Goal: Use online tool/utility: Utilize a website feature to perform a specific function

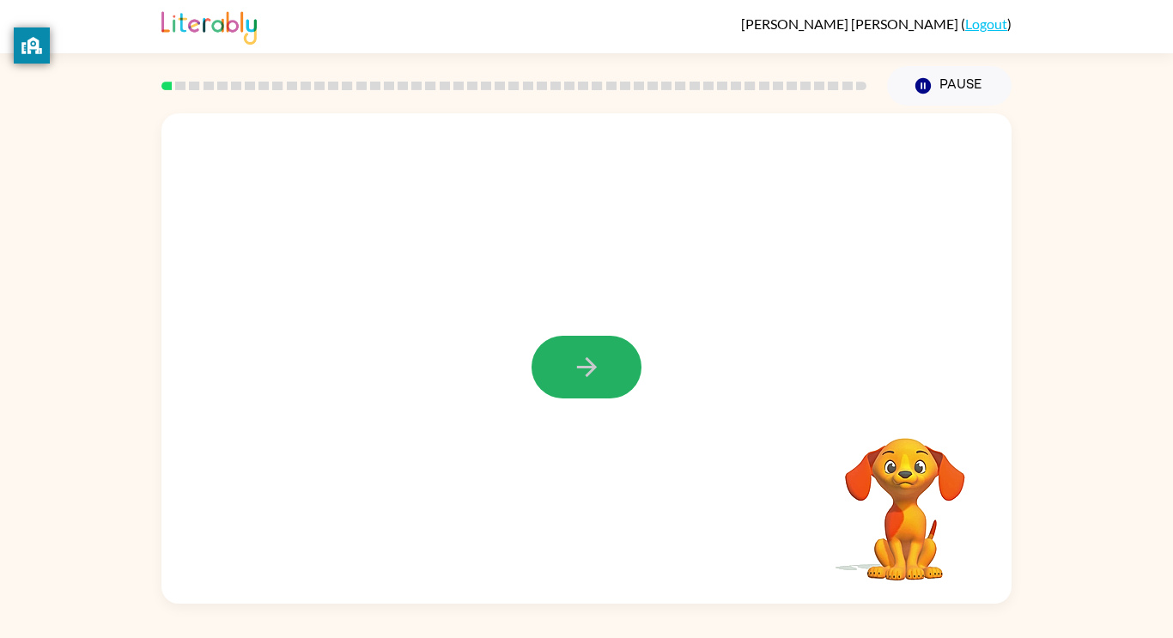
click at [592, 358] on icon "button" at bounding box center [587, 367] width 30 height 30
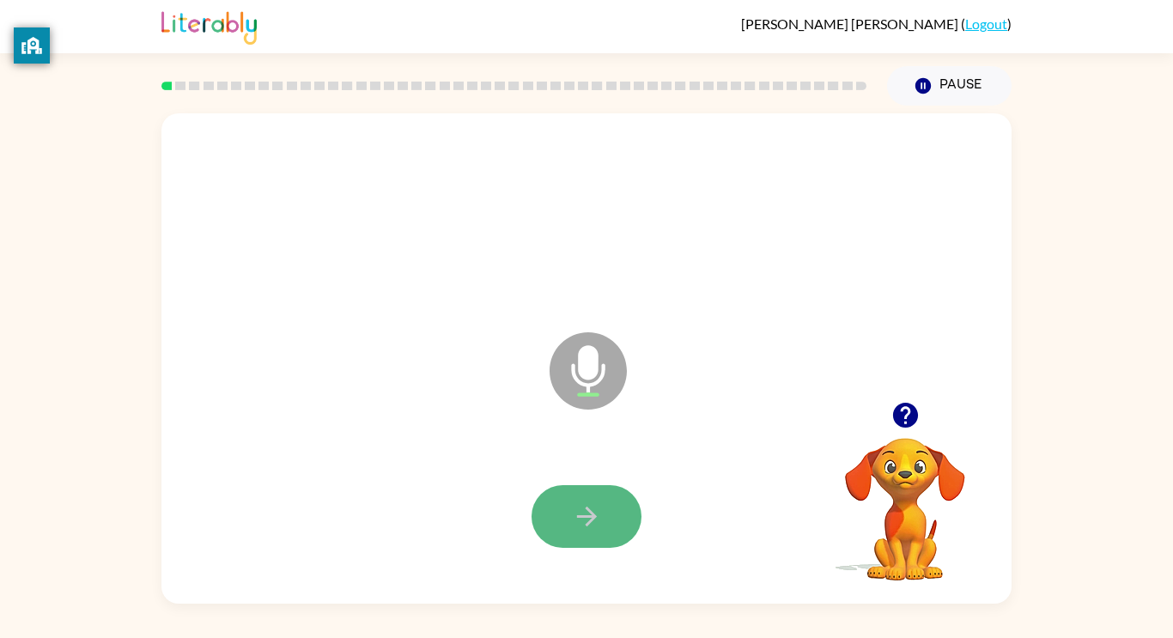
click at [609, 529] on button "button" at bounding box center [586, 516] width 110 height 63
click at [599, 504] on icon "button" at bounding box center [587, 516] width 30 height 30
click at [603, 519] on button "button" at bounding box center [586, 516] width 110 height 63
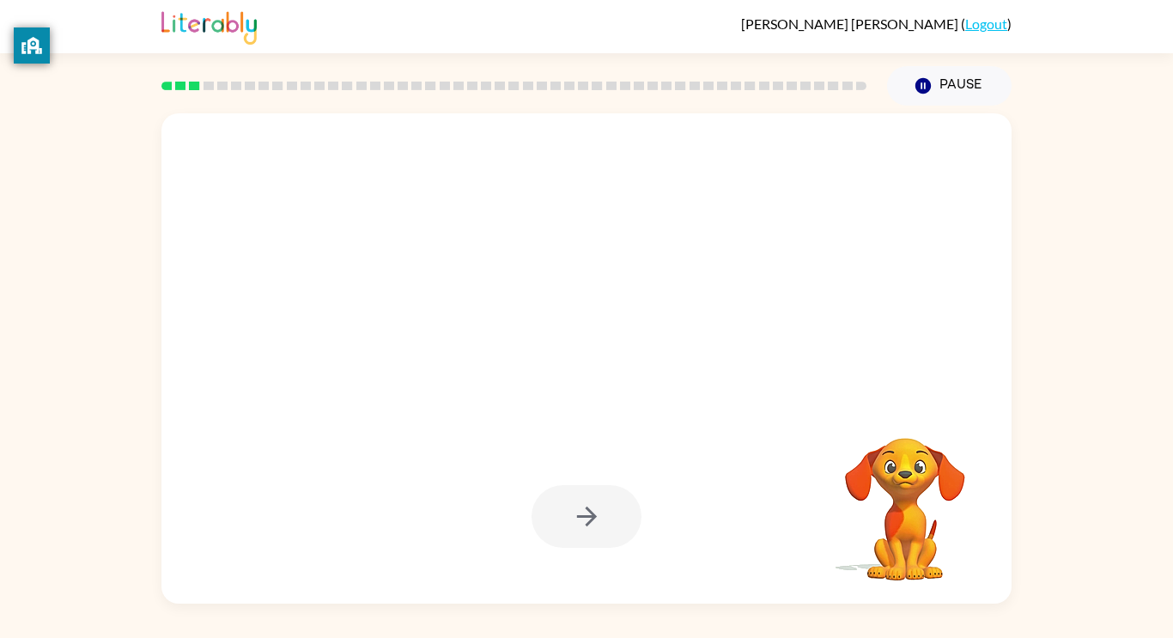
click at [603, 519] on div at bounding box center [586, 516] width 110 height 63
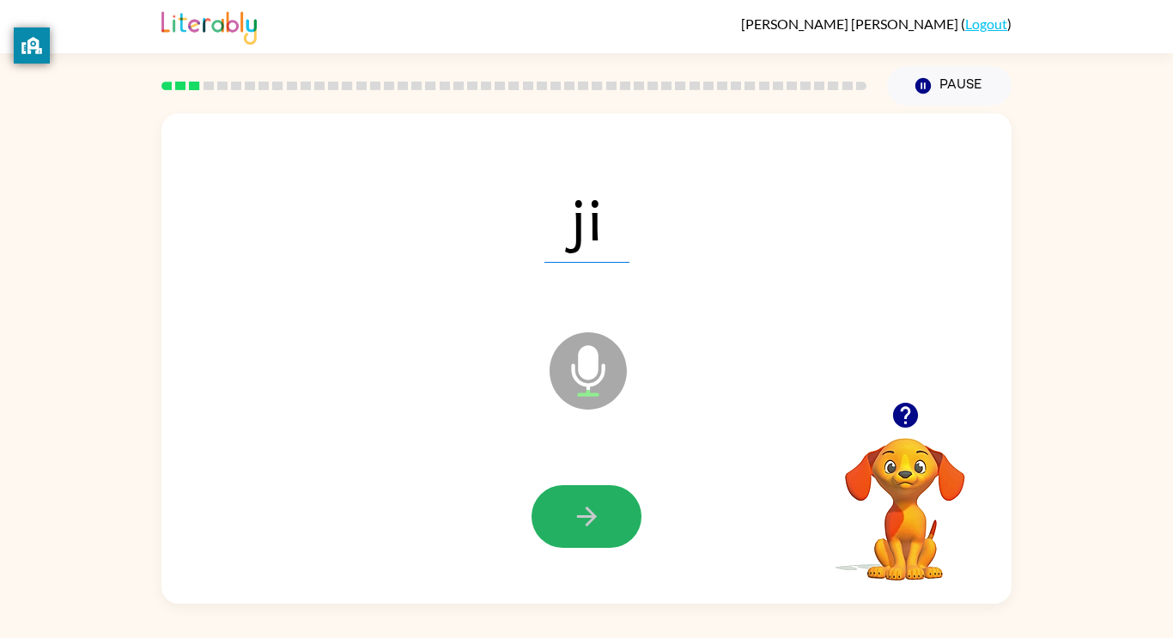
click at [601, 524] on button "button" at bounding box center [586, 516] width 110 height 63
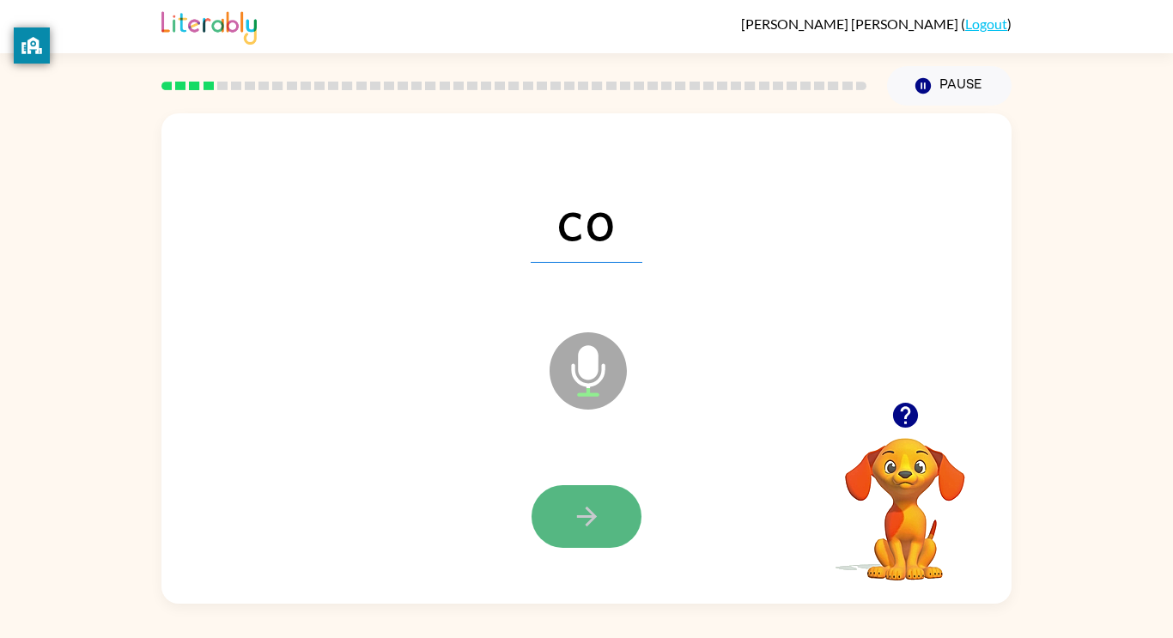
click at [590, 512] on icon "button" at bounding box center [586, 516] width 20 height 20
click at [595, 511] on icon "button" at bounding box center [587, 516] width 30 height 30
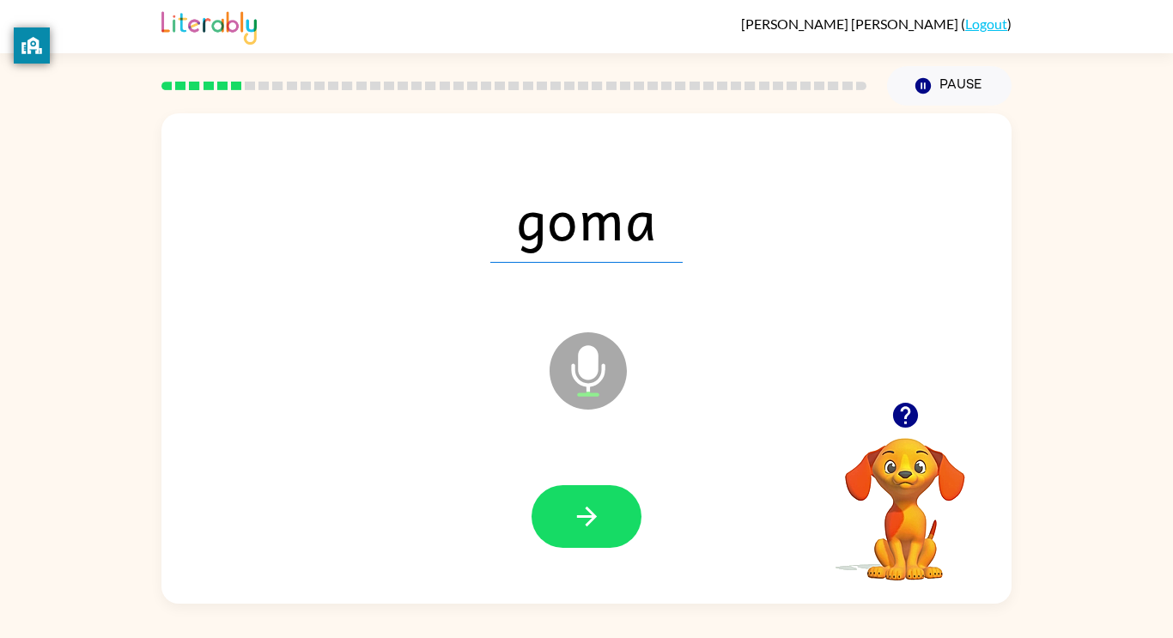
click at [600, 509] on icon "button" at bounding box center [587, 516] width 30 height 30
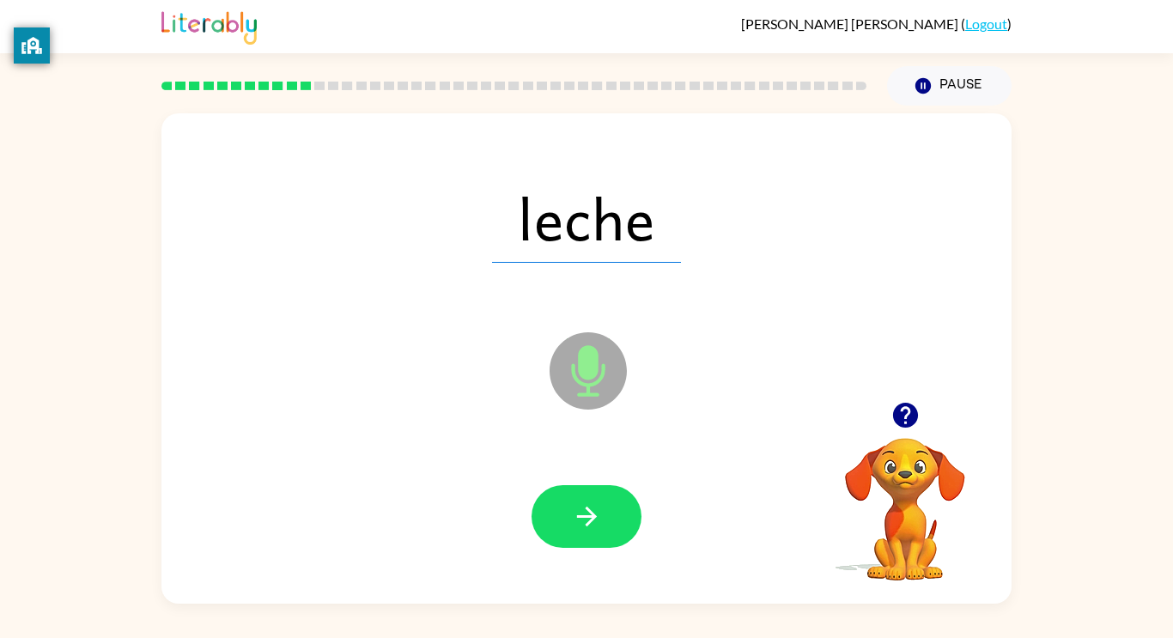
click at [600, 509] on icon "button" at bounding box center [587, 516] width 30 height 30
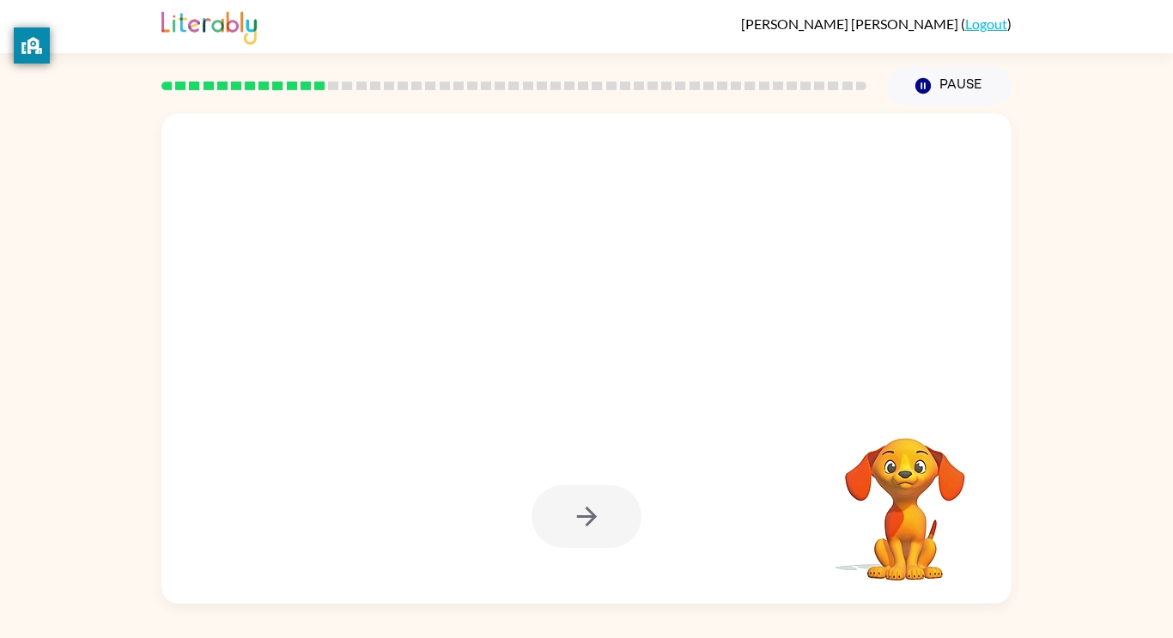
click at [919, 500] on video "Your browser must support playing .mp4 files to use Literably. Please try using…" at bounding box center [905, 497] width 172 height 172
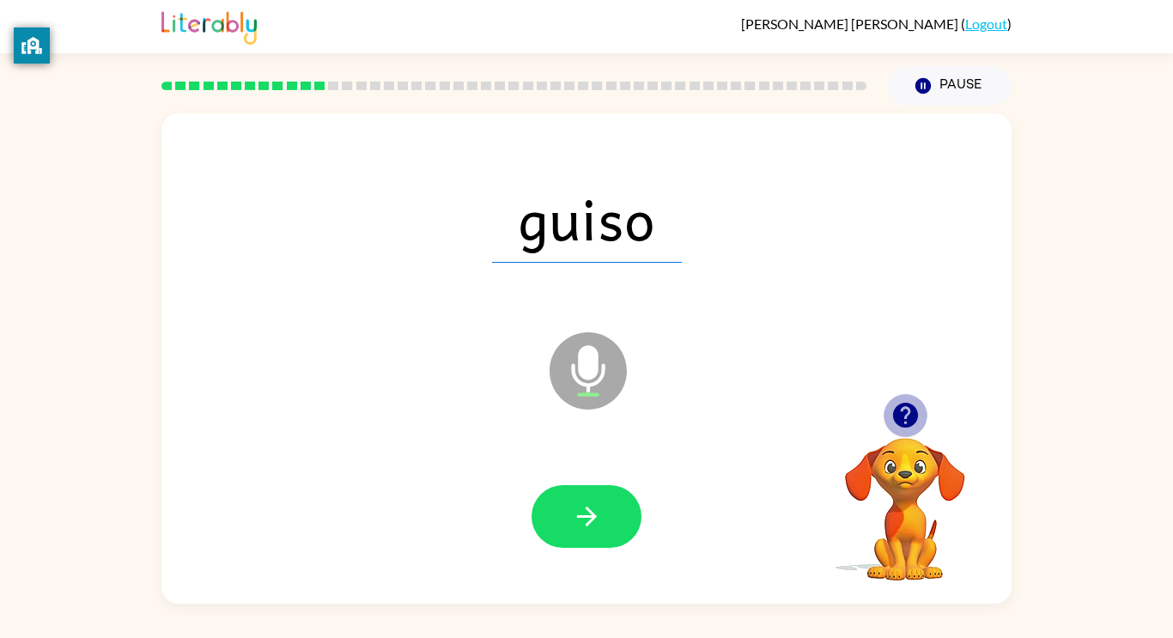
click at [905, 414] on icon "button" at bounding box center [904, 415] width 25 height 25
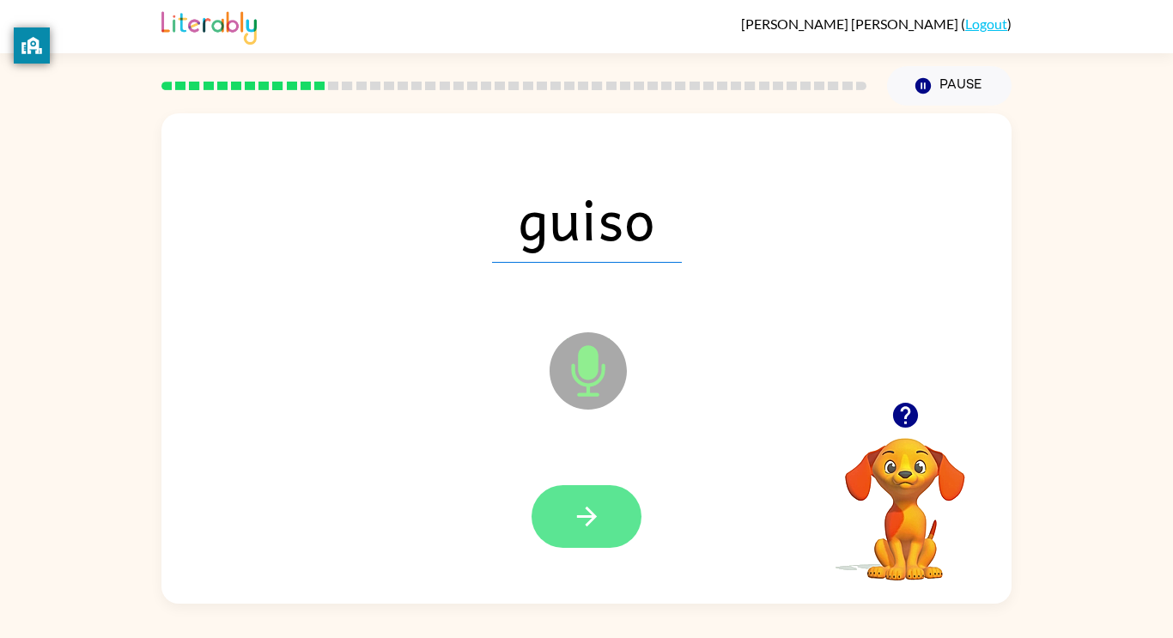
click at [594, 511] on icon "button" at bounding box center [587, 516] width 30 height 30
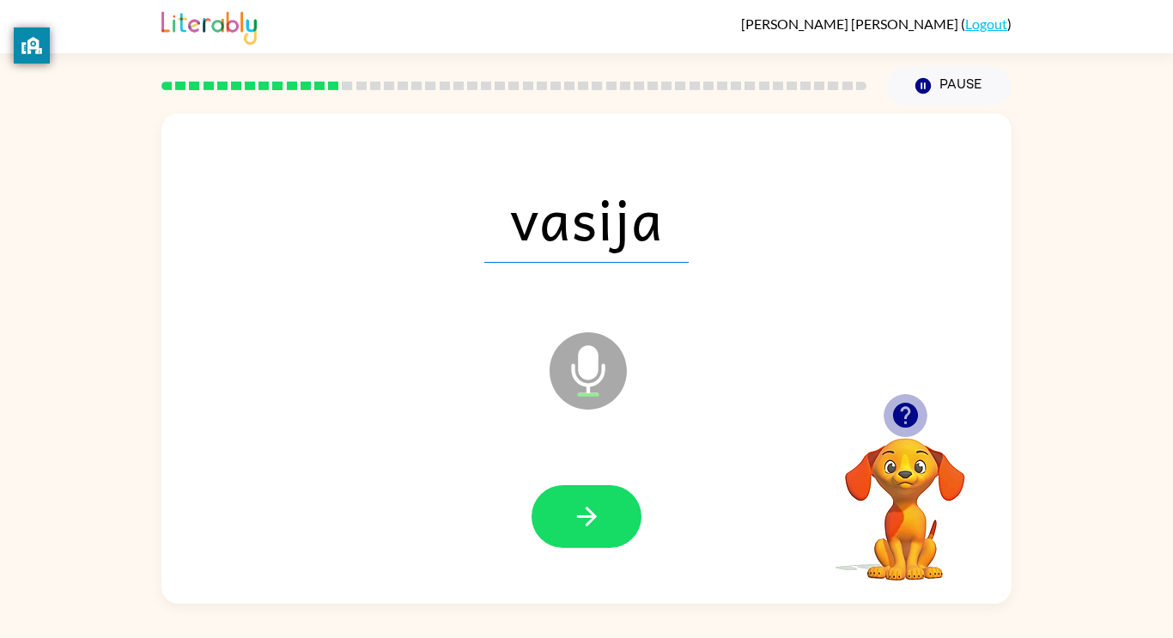
click at [890, 412] on icon "button" at bounding box center [905, 415] width 30 height 30
click at [587, 500] on button "button" at bounding box center [586, 516] width 110 height 63
click at [587, 500] on div at bounding box center [586, 516] width 110 height 63
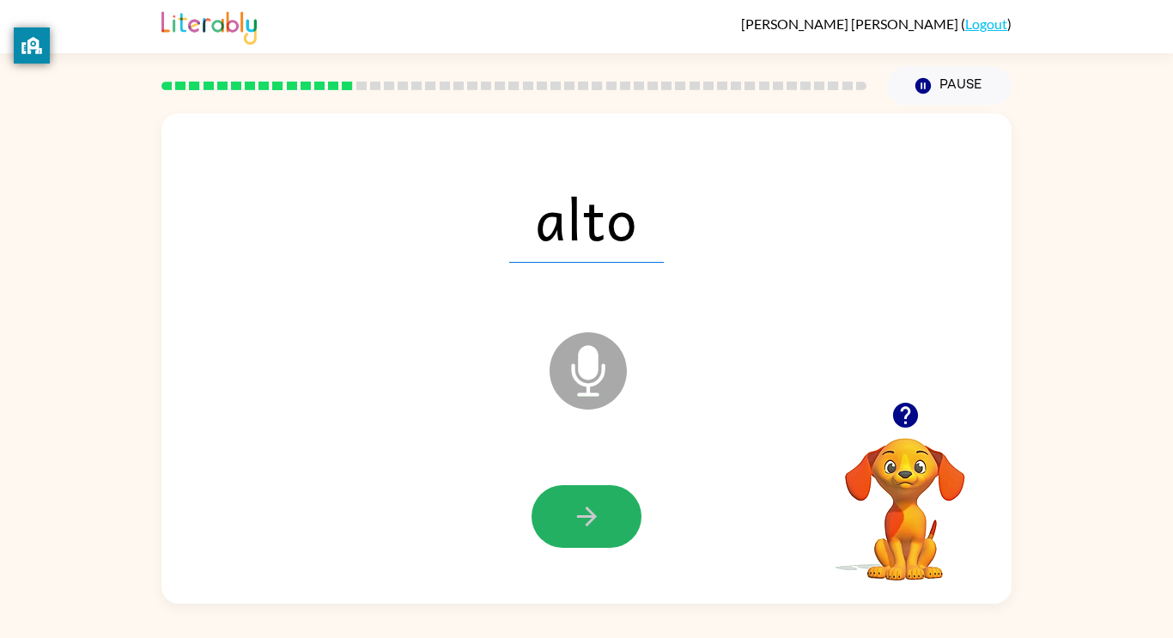
click at [587, 500] on button "button" at bounding box center [586, 516] width 110 height 63
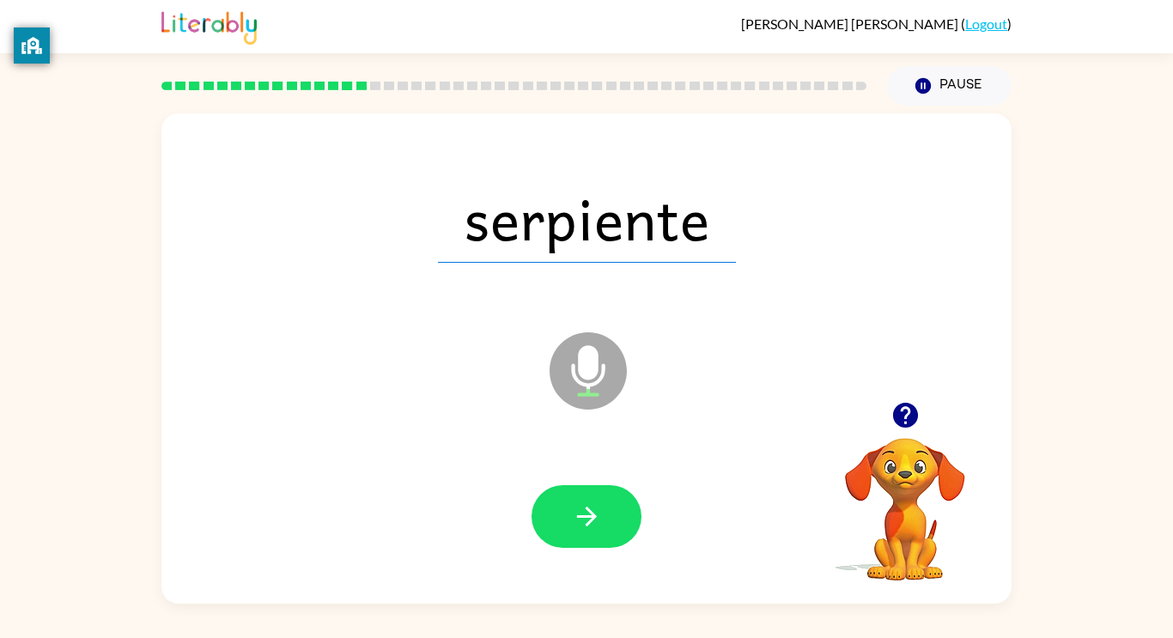
click at [587, 500] on button "button" at bounding box center [586, 516] width 110 height 63
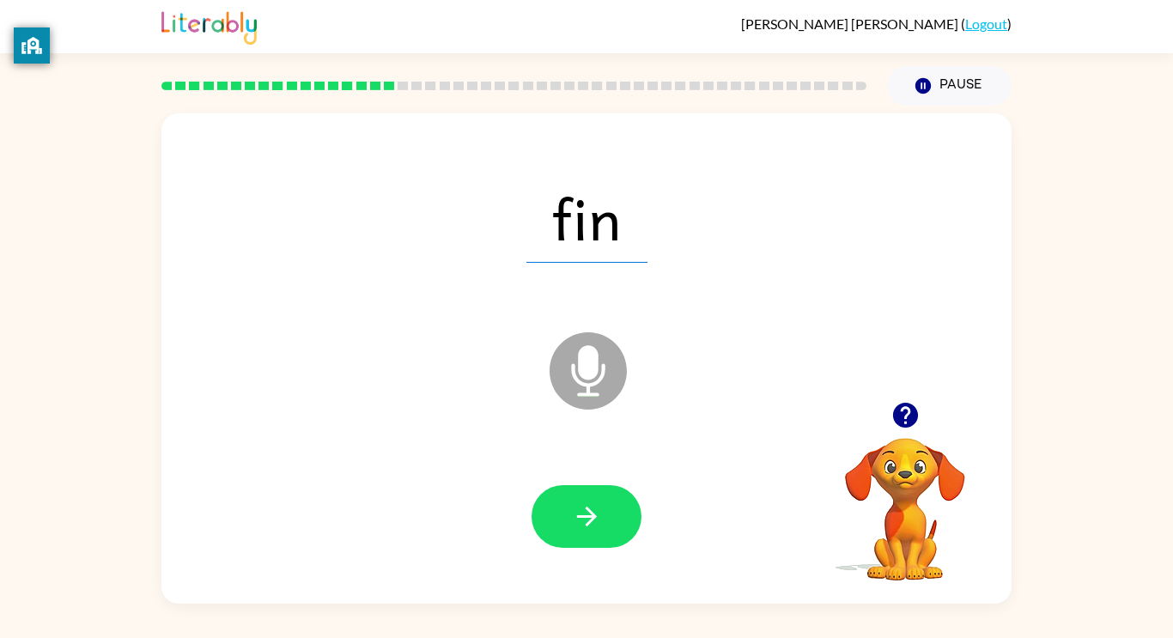
click at [587, 500] on button "button" at bounding box center [586, 516] width 110 height 63
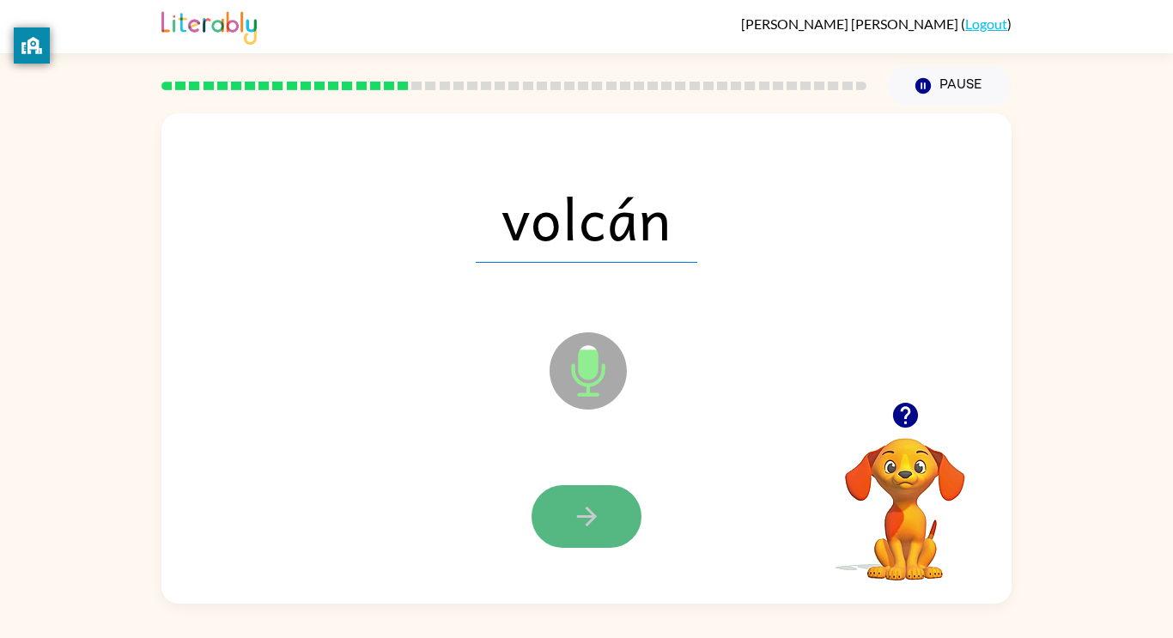
click at [567, 490] on button "button" at bounding box center [586, 516] width 110 height 63
click at [569, 493] on button "button" at bounding box center [586, 516] width 110 height 63
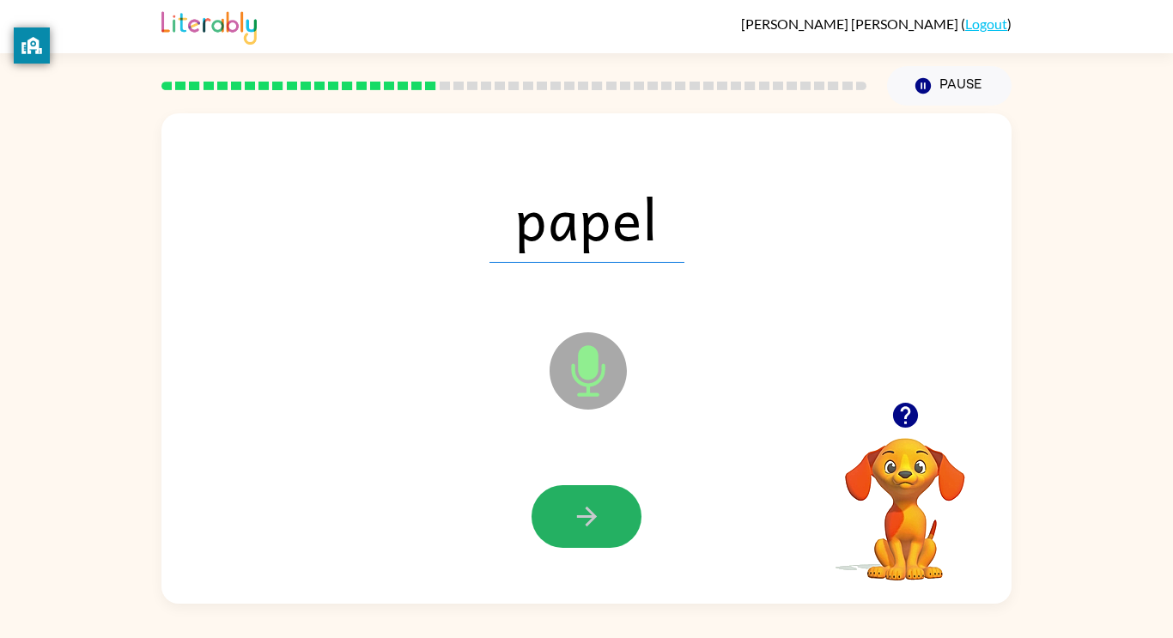
click at [566, 495] on button "button" at bounding box center [586, 516] width 110 height 63
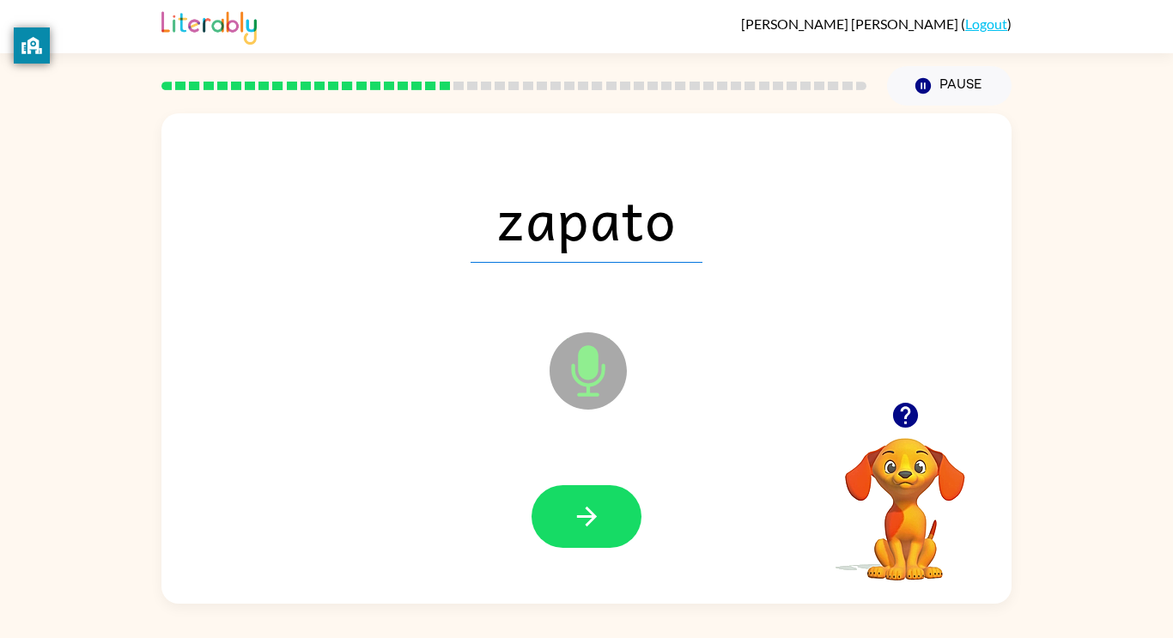
click at [566, 495] on button "button" at bounding box center [586, 516] width 110 height 63
click at [906, 404] on icon "button" at bounding box center [904, 415] width 25 height 25
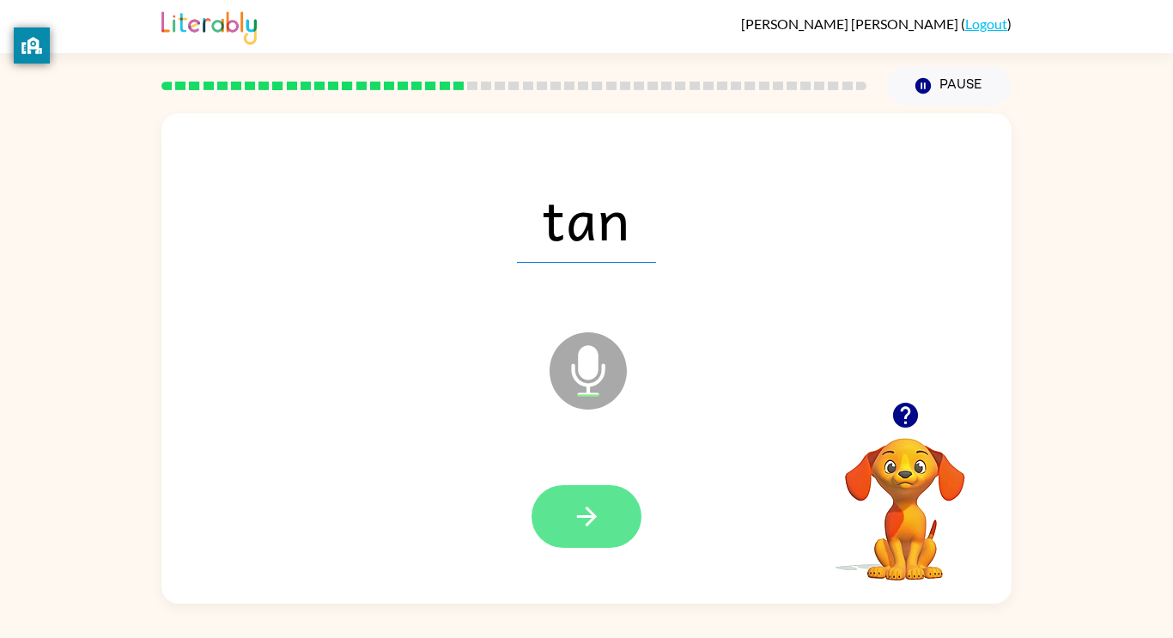
click at [613, 507] on button "button" at bounding box center [586, 516] width 110 height 63
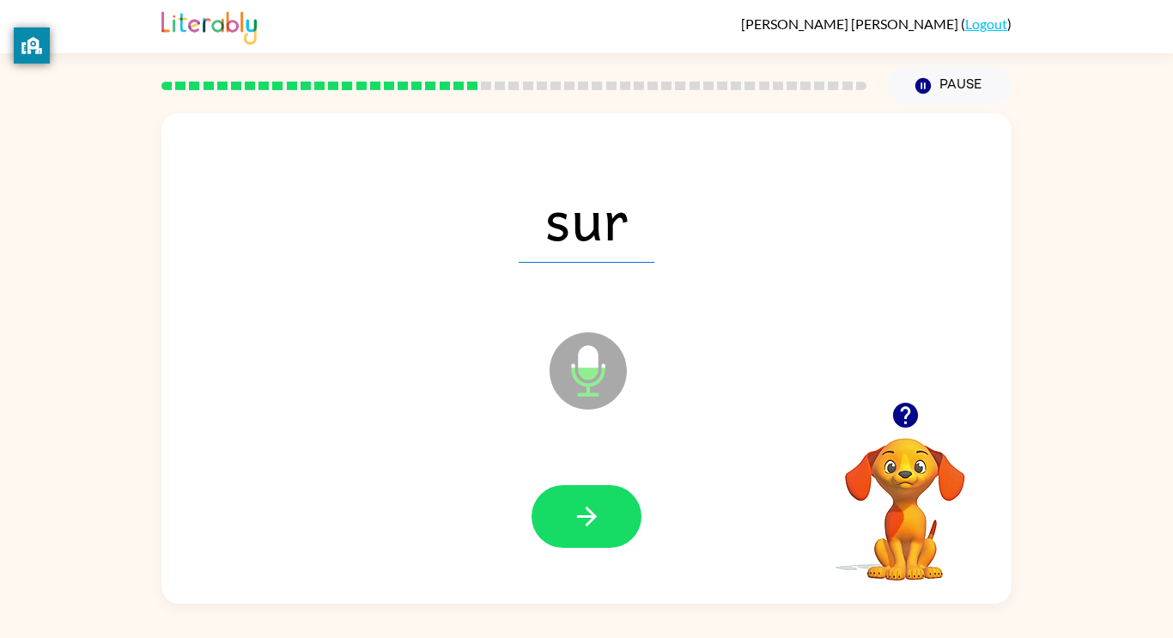
click at [613, 507] on button "button" at bounding box center [586, 516] width 110 height 63
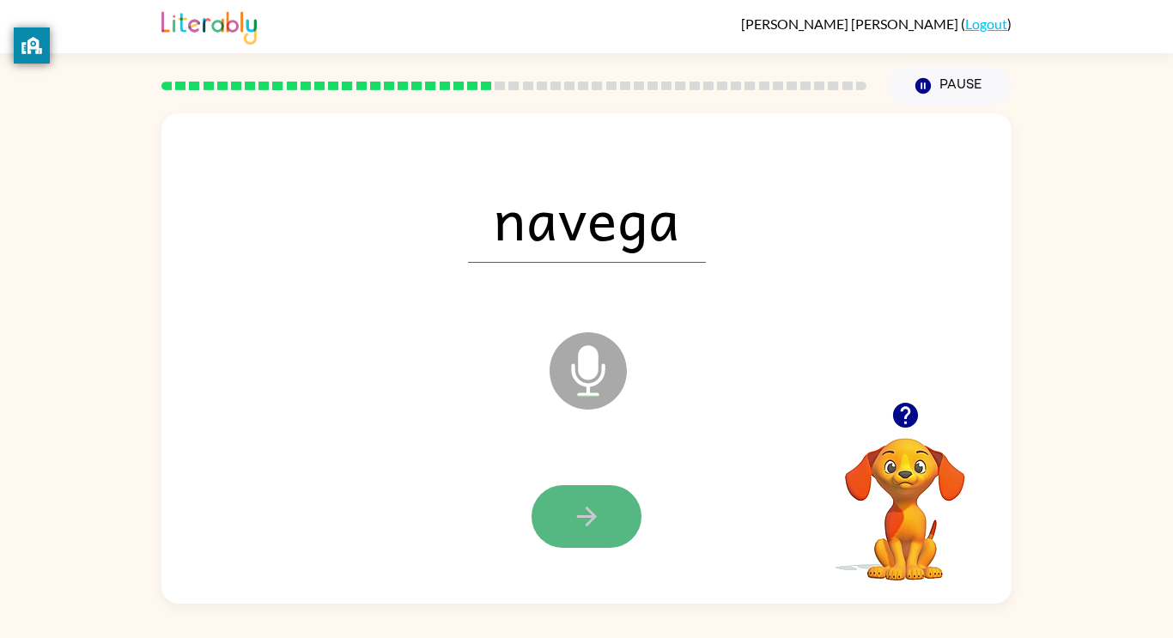
click at [611, 510] on button "button" at bounding box center [586, 516] width 110 height 63
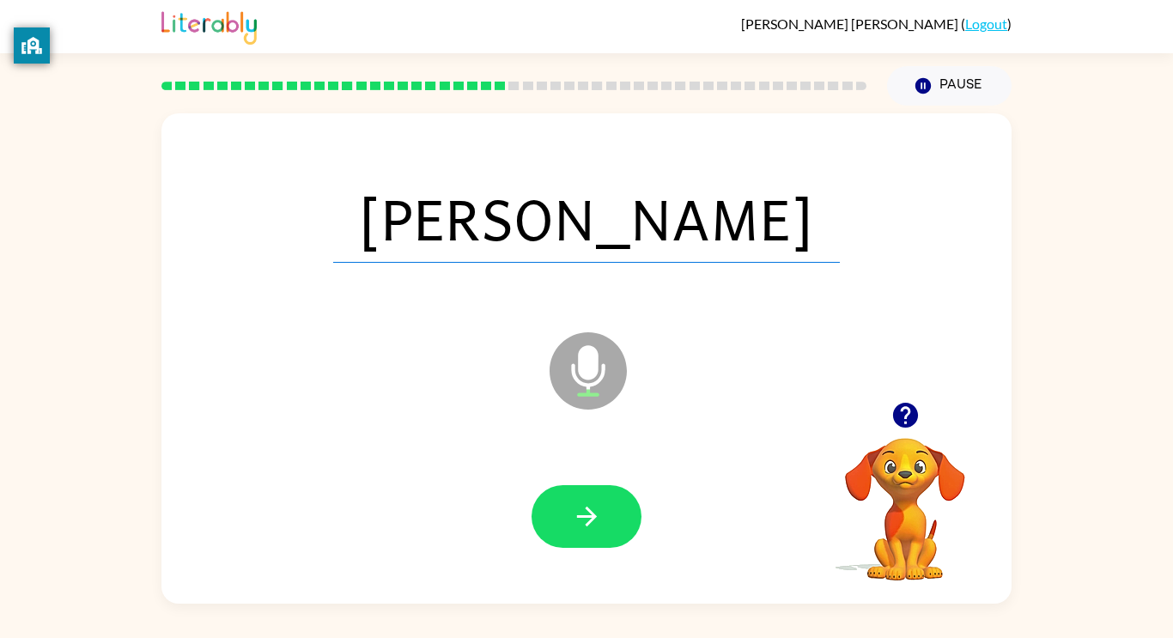
click at [611, 510] on button "button" at bounding box center [586, 516] width 110 height 63
click at [611, 510] on div at bounding box center [586, 516] width 110 height 63
click at [611, 510] on button "button" at bounding box center [586, 516] width 110 height 63
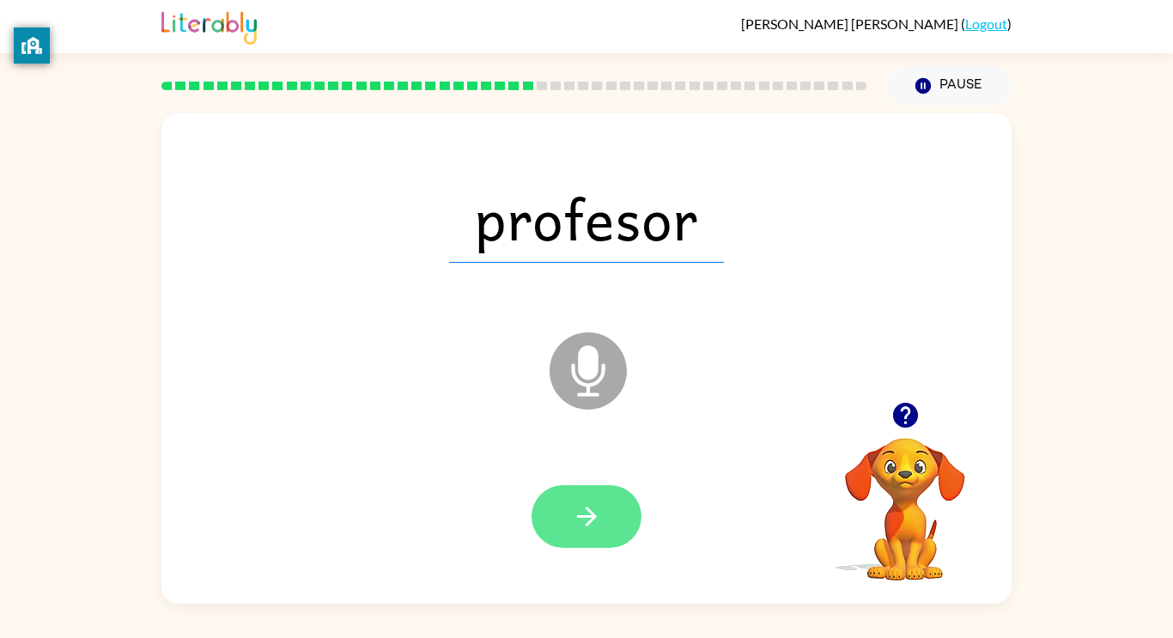
click at [615, 508] on button "button" at bounding box center [586, 516] width 110 height 63
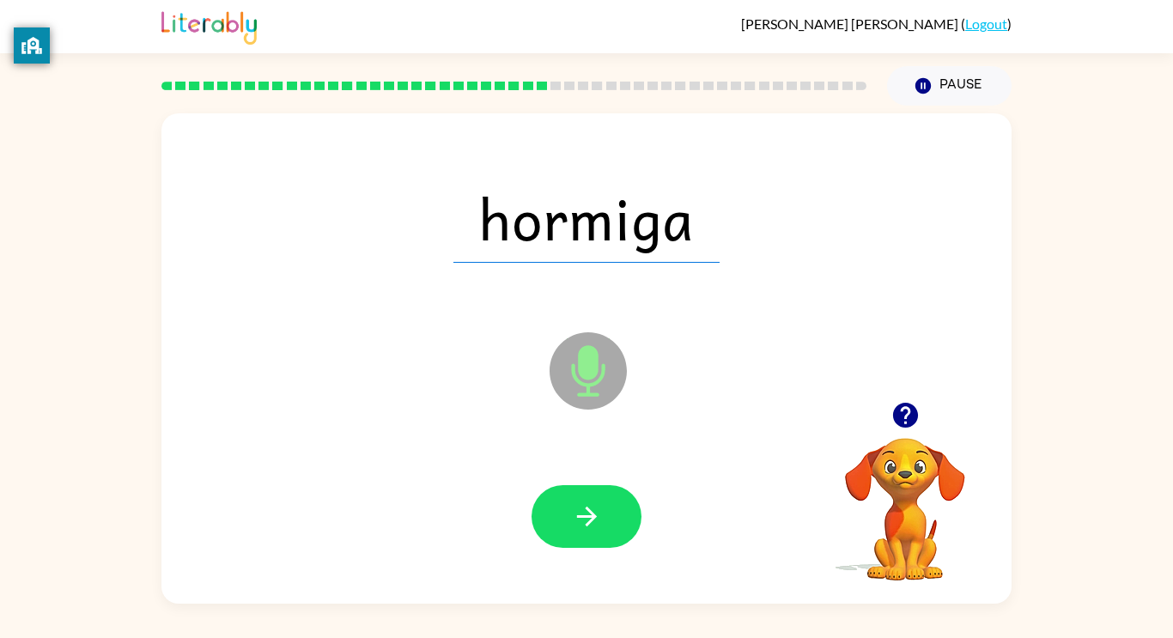
click at [615, 508] on button "button" at bounding box center [586, 516] width 110 height 63
click at [610, 507] on div at bounding box center [586, 516] width 110 height 63
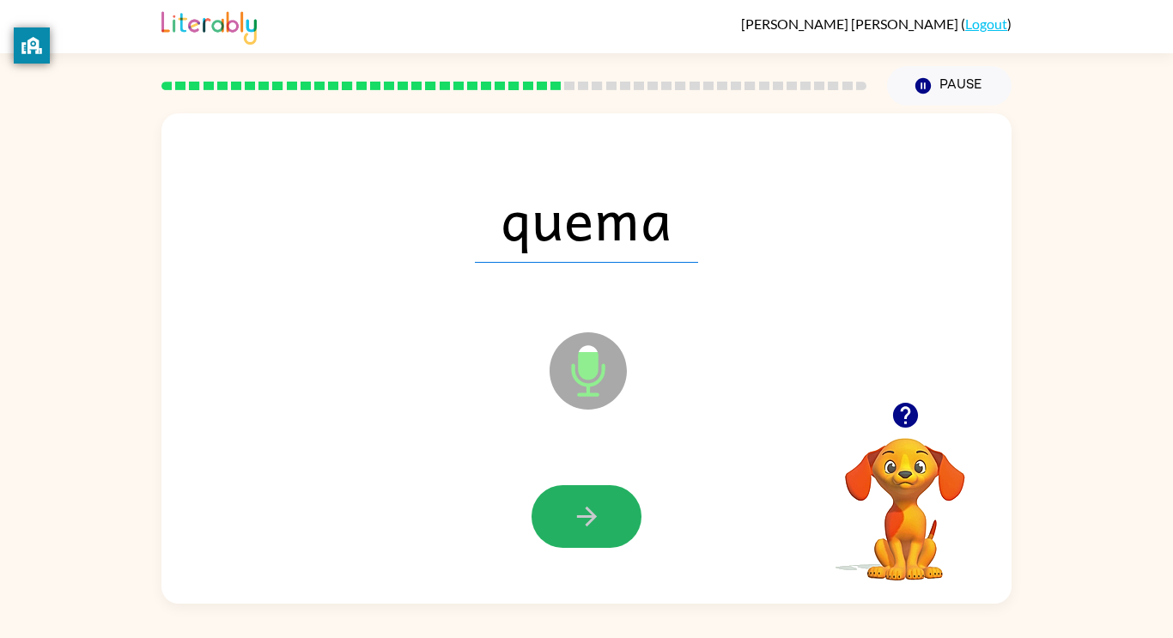
click at [610, 507] on button "button" at bounding box center [586, 516] width 110 height 63
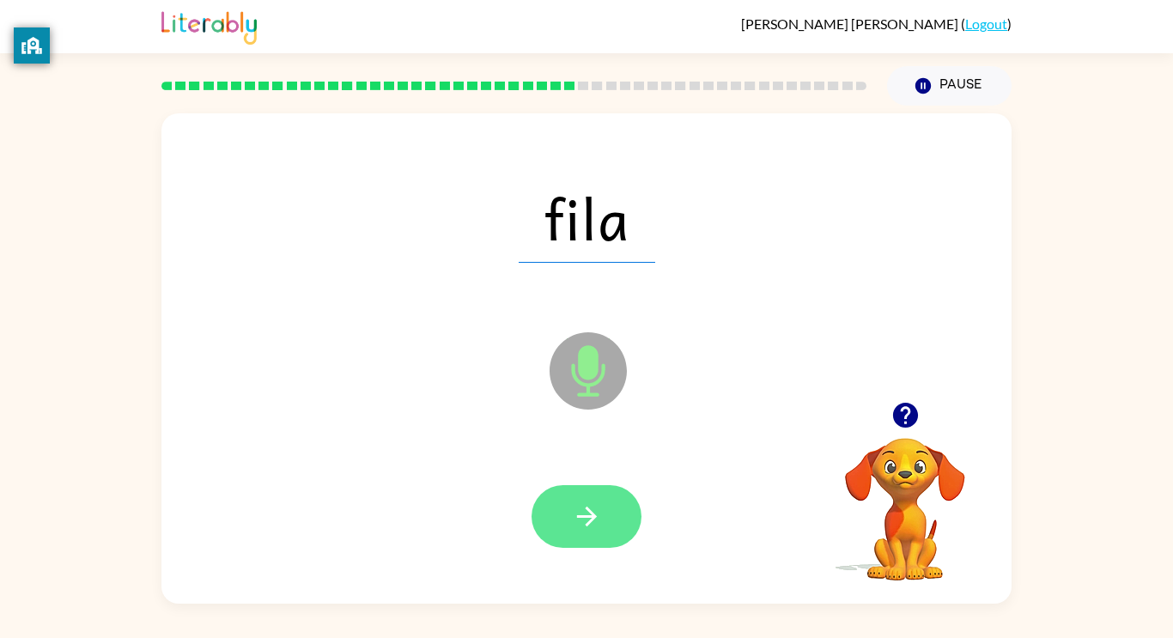
click at [609, 507] on button "button" at bounding box center [586, 516] width 110 height 63
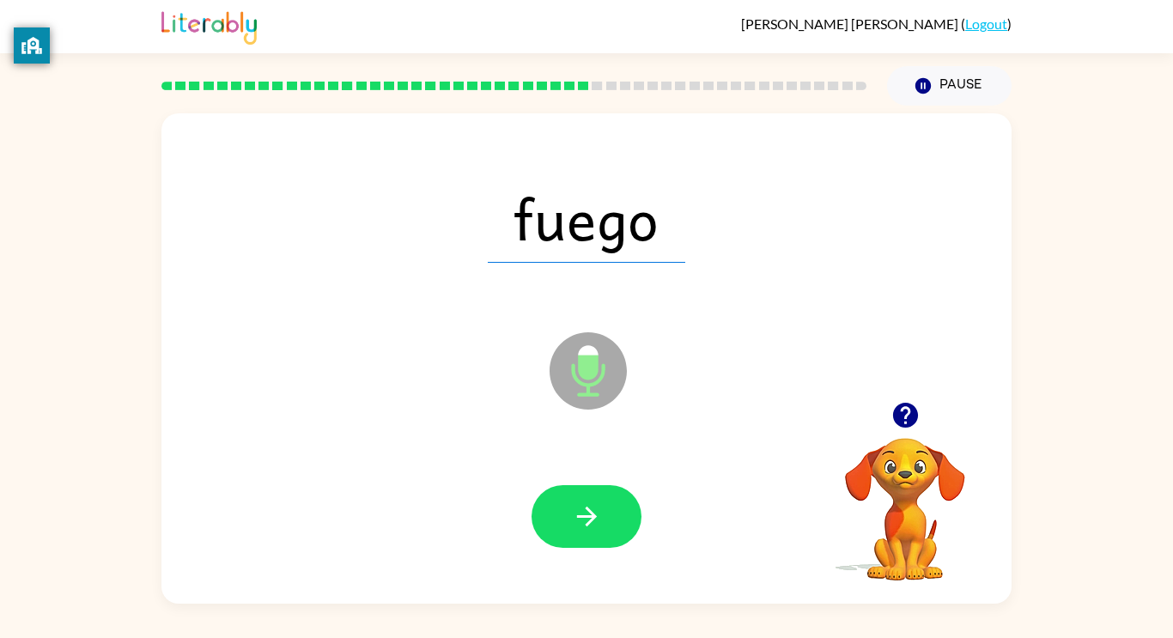
click at [609, 507] on button "button" at bounding box center [586, 516] width 110 height 63
click at [609, 507] on div at bounding box center [586, 516] width 110 height 63
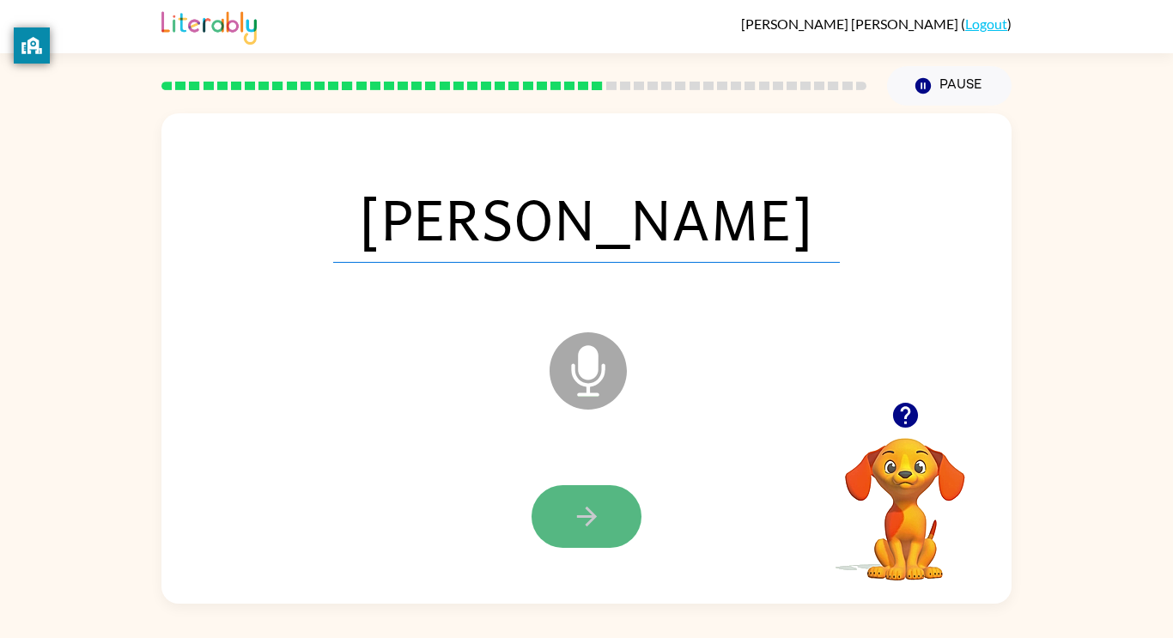
drag, startPoint x: 609, startPoint y: 507, endPoint x: 602, endPoint y: 501, distance: 9.8
click at [602, 501] on button "button" at bounding box center [586, 516] width 110 height 63
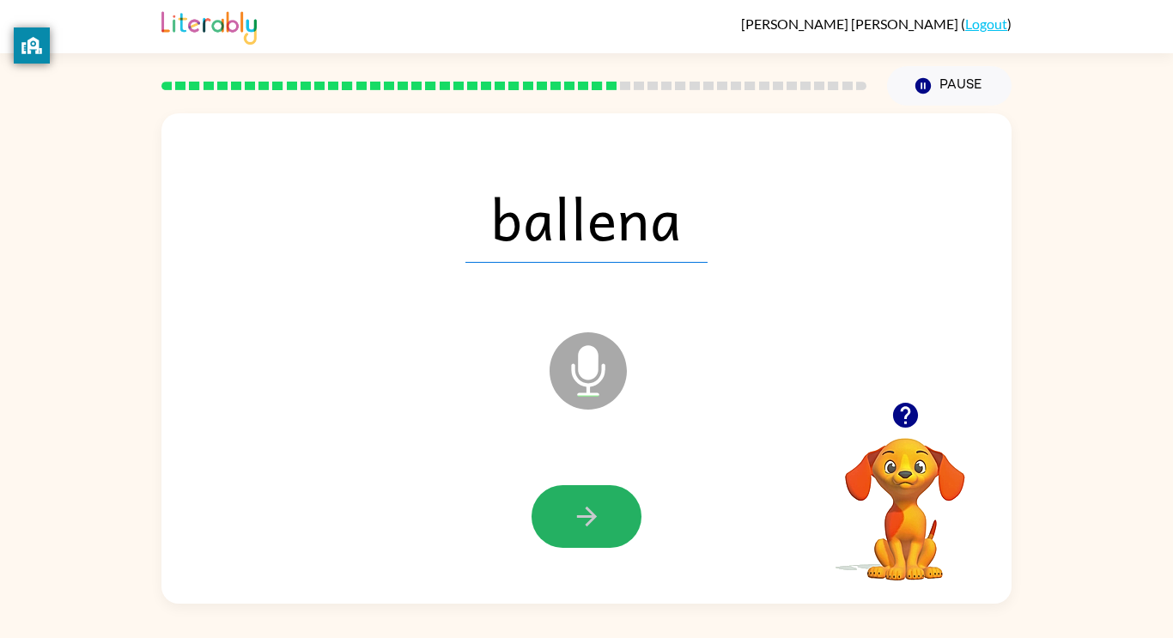
click at [602, 501] on button "button" at bounding box center [586, 516] width 110 height 63
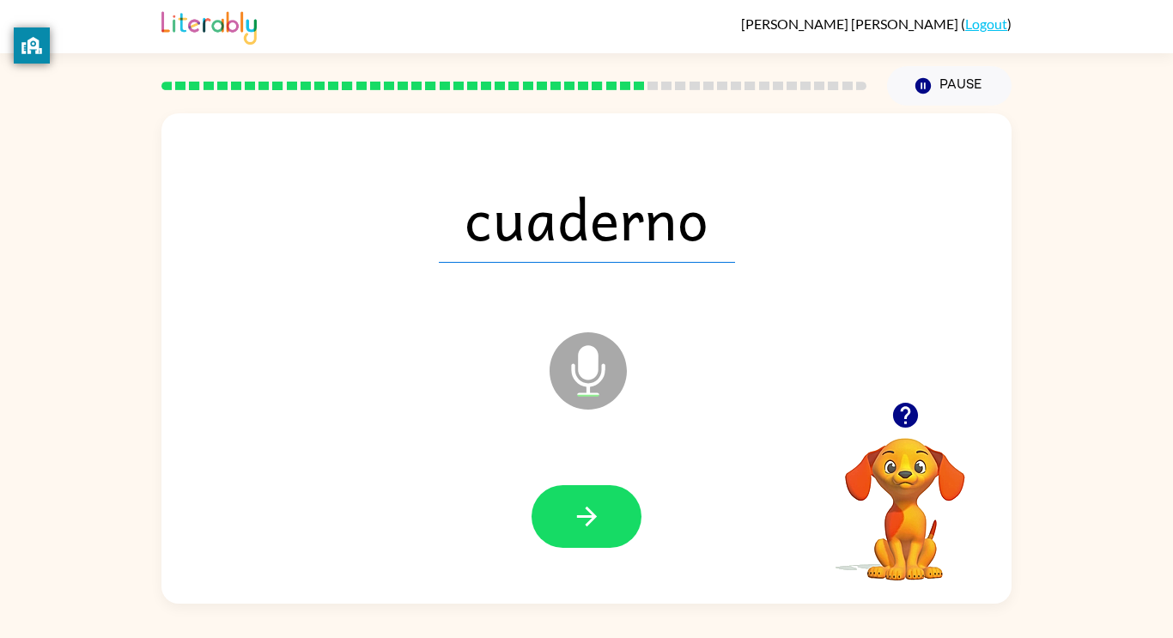
click at [602, 501] on button "button" at bounding box center [586, 516] width 110 height 63
click at [602, 501] on div at bounding box center [586, 516] width 110 height 63
click at [564, 509] on button "button" at bounding box center [586, 516] width 110 height 63
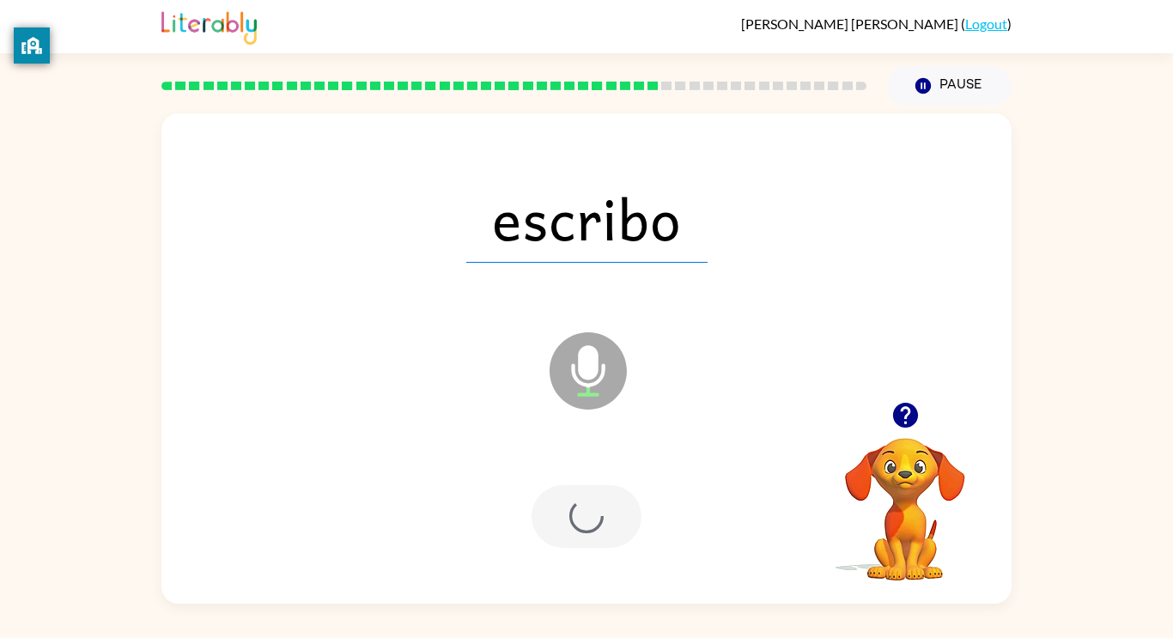
click at [564, 509] on div at bounding box center [586, 516] width 110 height 63
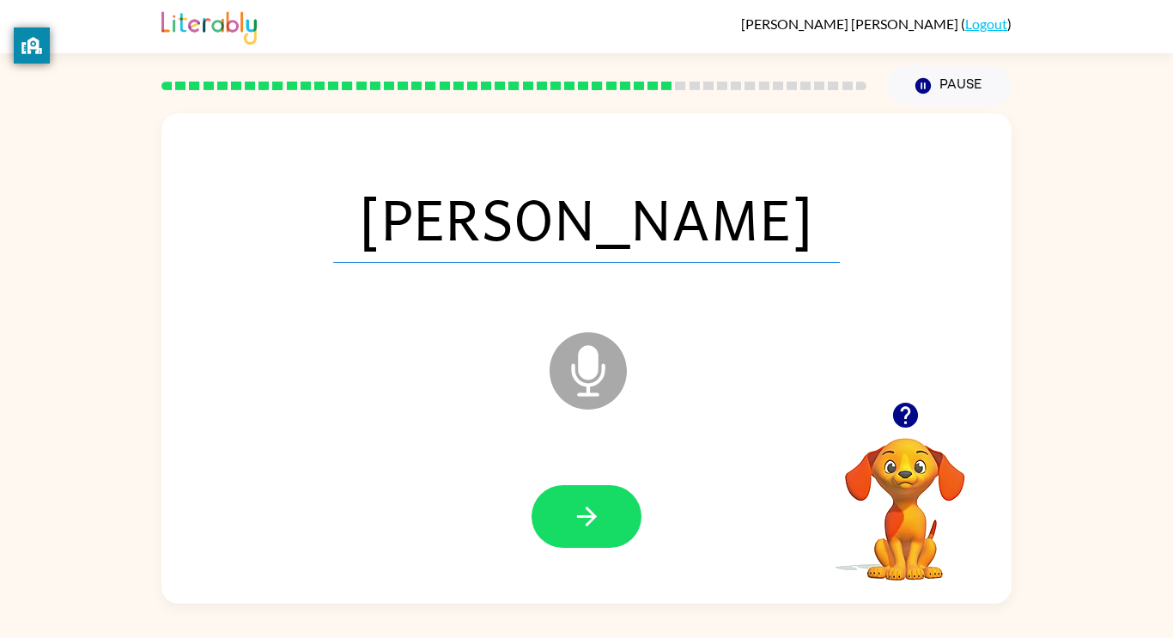
click at [564, 509] on button "button" at bounding box center [586, 516] width 110 height 63
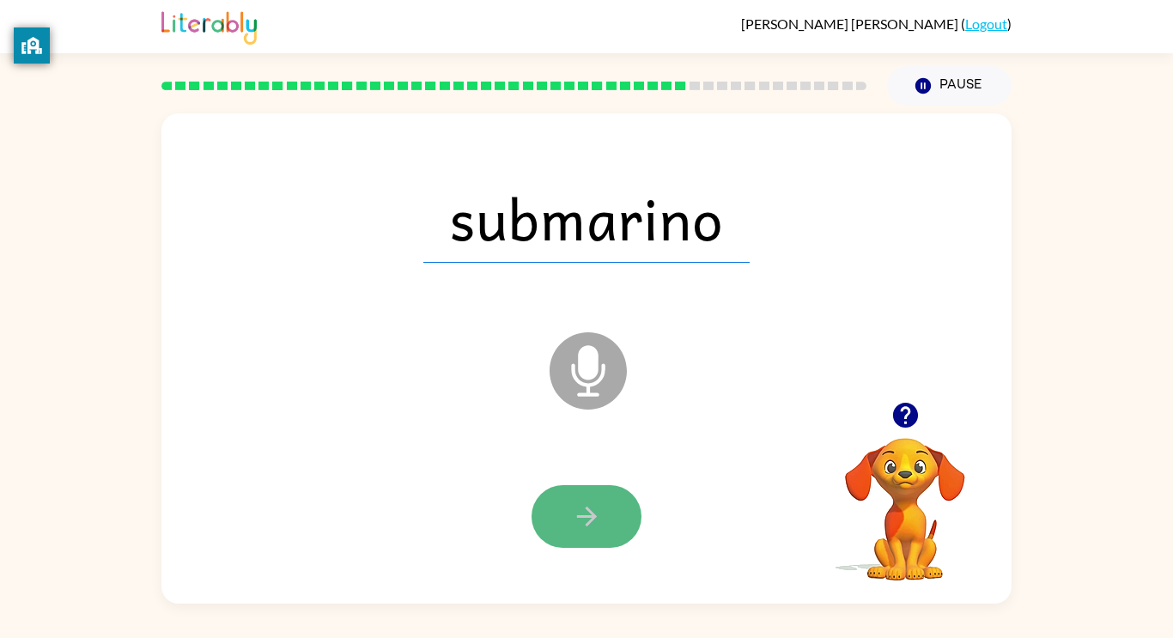
click at [561, 508] on button "button" at bounding box center [586, 516] width 110 height 63
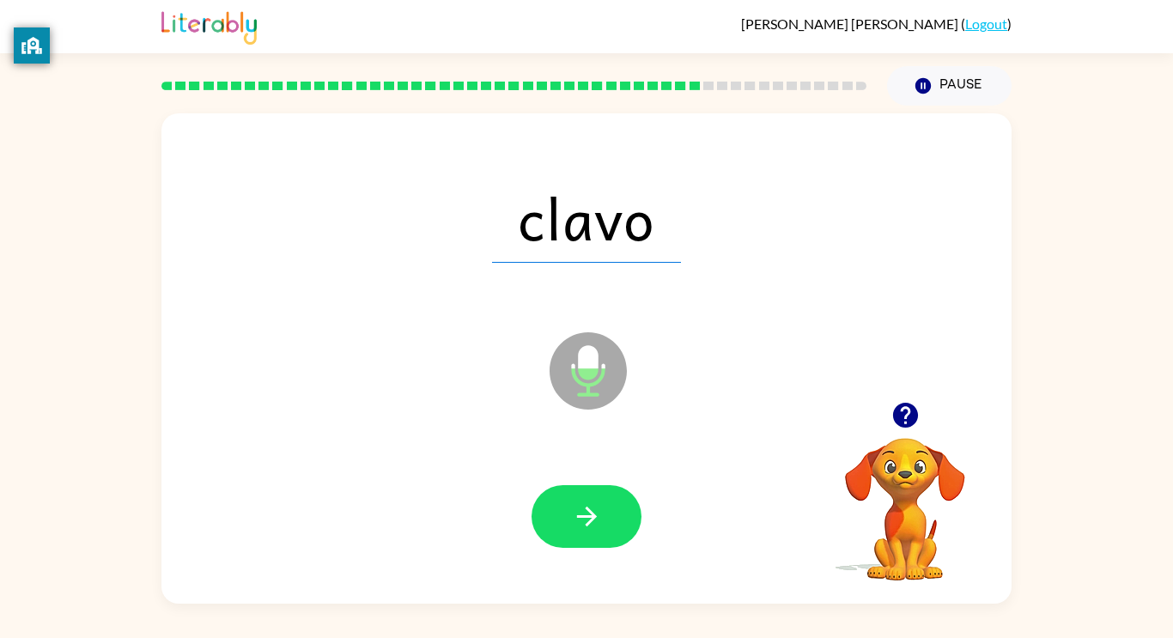
click at [790, 472] on div at bounding box center [587, 516] width 816 height 141
click at [594, 506] on icon "button" at bounding box center [587, 516] width 30 height 30
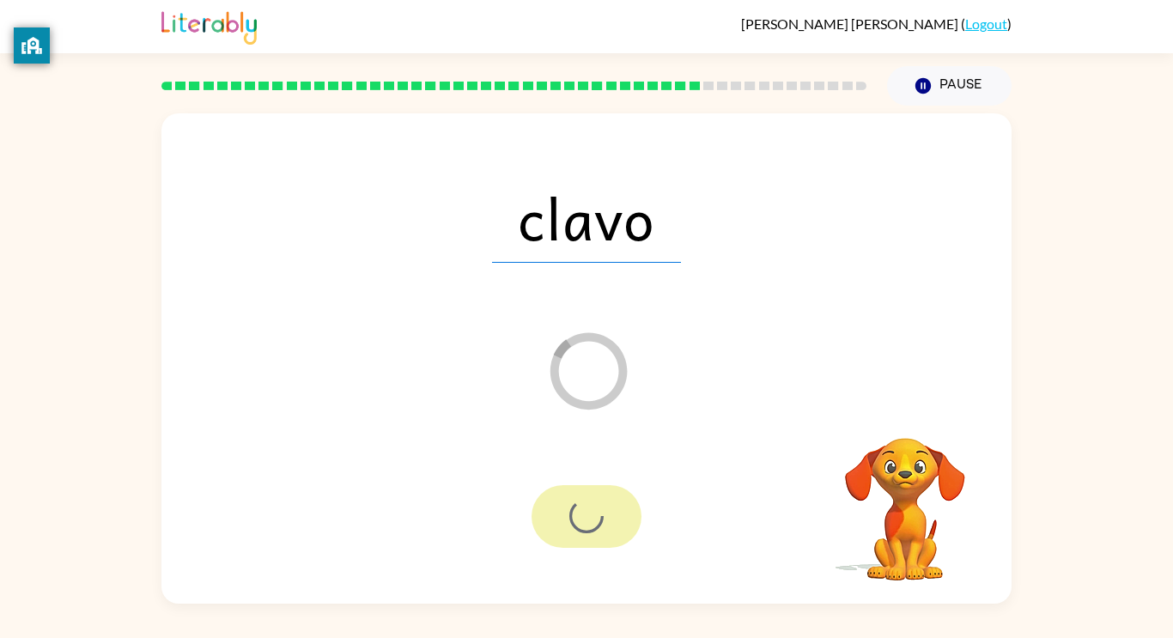
click at [894, 414] on video "Your browser must support playing .mp4 files to use Literably. Please try using…" at bounding box center [905, 497] width 172 height 172
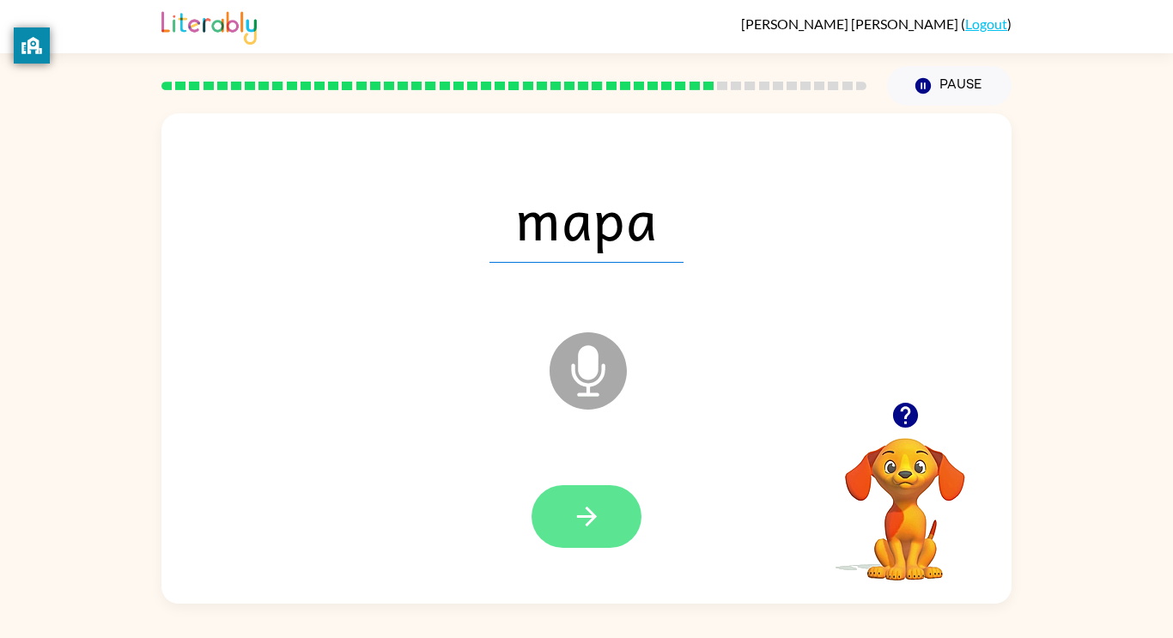
click at [594, 503] on icon "button" at bounding box center [587, 516] width 30 height 30
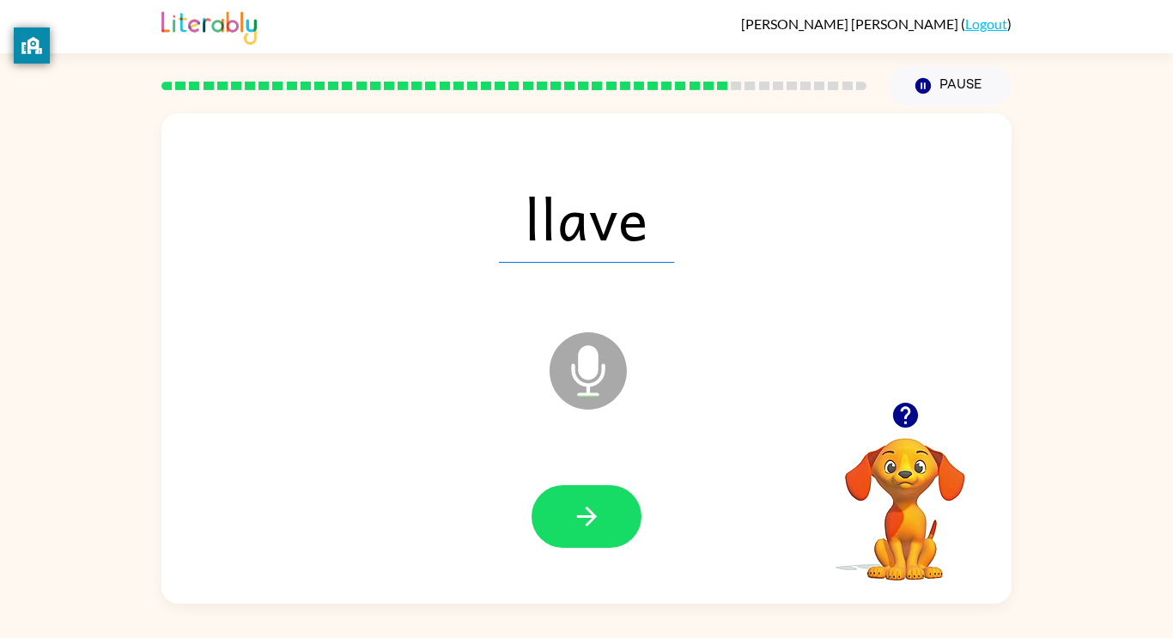
click at [569, 475] on div at bounding box center [587, 516] width 816 height 141
click at [589, 511] on icon "button" at bounding box center [586, 516] width 20 height 20
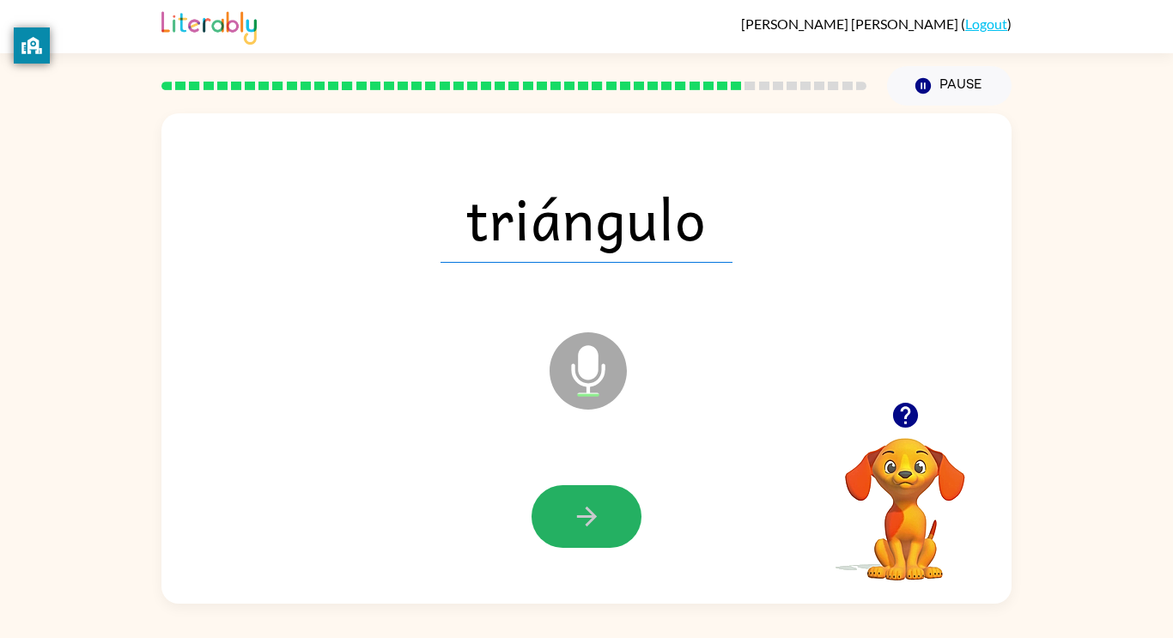
drag, startPoint x: 607, startPoint y: 515, endPoint x: 639, endPoint y: 487, distance: 42.6
click at [639, 487] on div at bounding box center [586, 516] width 110 height 63
drag, startPoint x: 913, startPoint y: 409, endPoint x: 637, endPoint y: 476, distance: 283.4
click at [637, 476] on div "triángulo Microphone The Microphone is here when it is your turn to talk Your b…" at bounding box center [586, 358] width 850 height 490
click at [909, 409] on icon "button" at bounding box center [904, 415] width 25 height 25
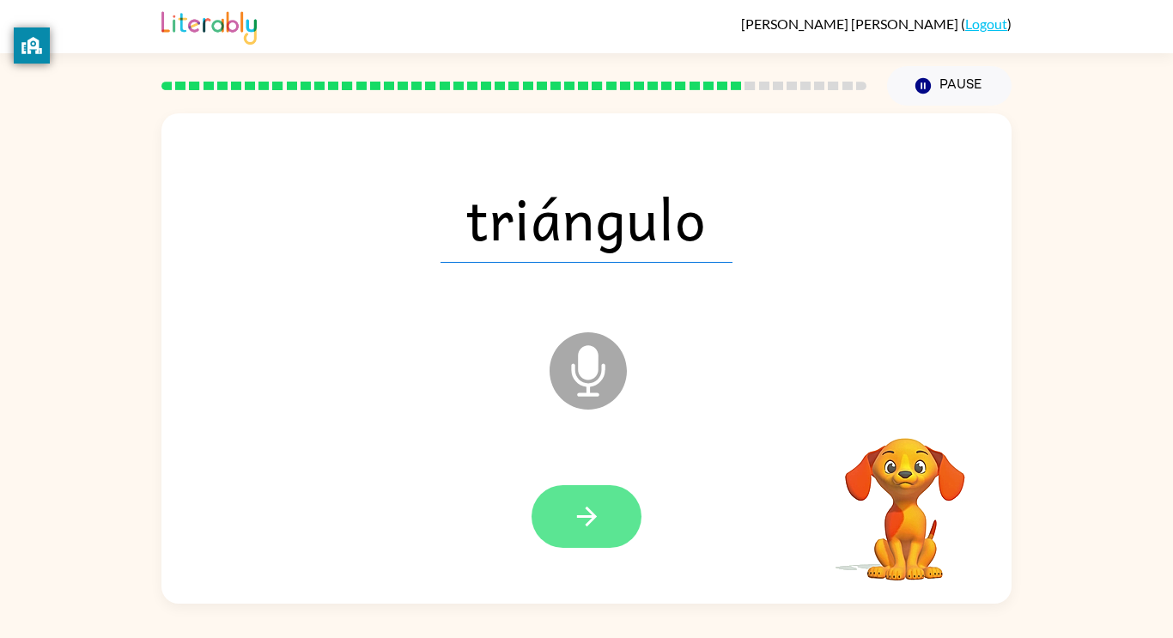
click at [617, 524] on button "button" at bounding box center [586, 516] width 110 height 63
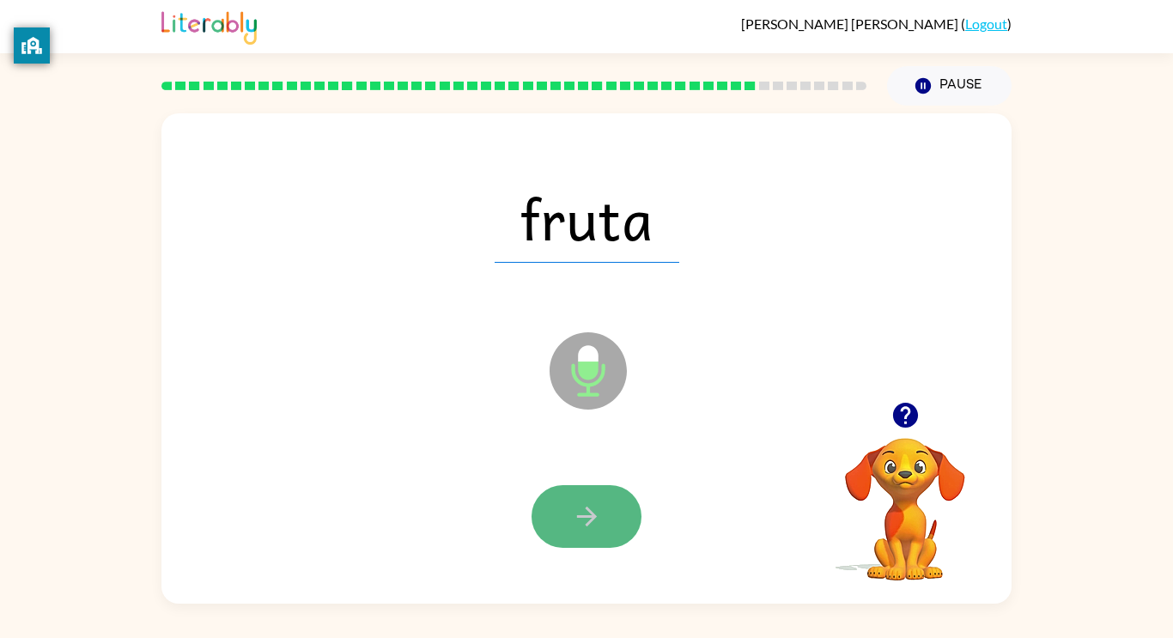
click at [596, 500] on button "button" at bounding box center [586, 516] width 110 height 63
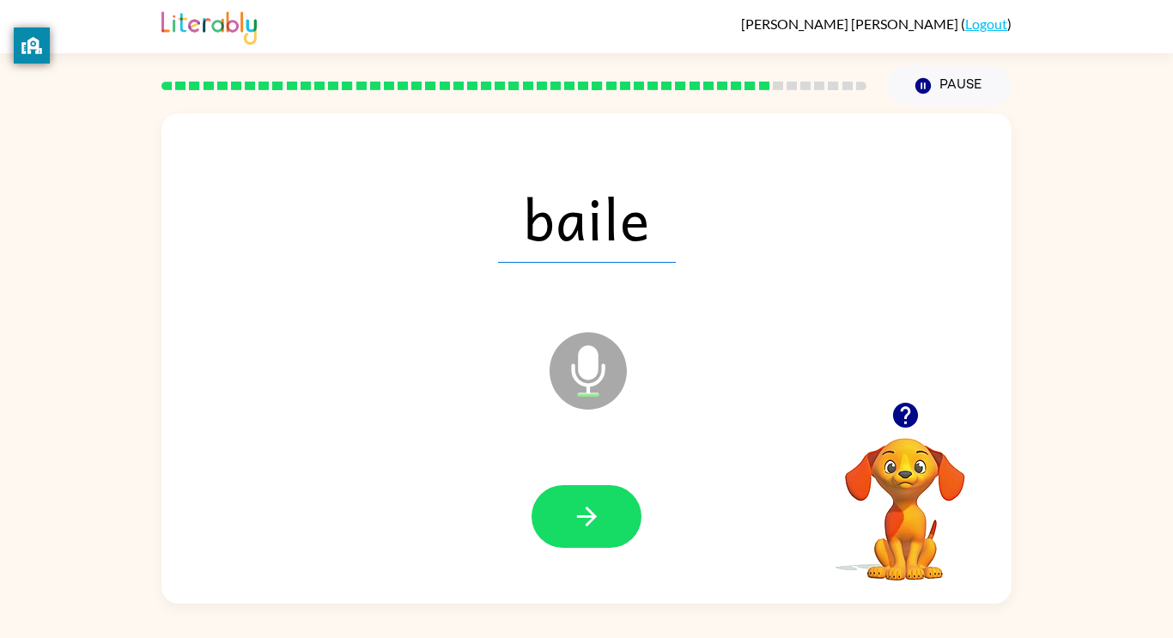
click at [596, 500] on button "button" at bounding box center [586, 516] width 110 height 63
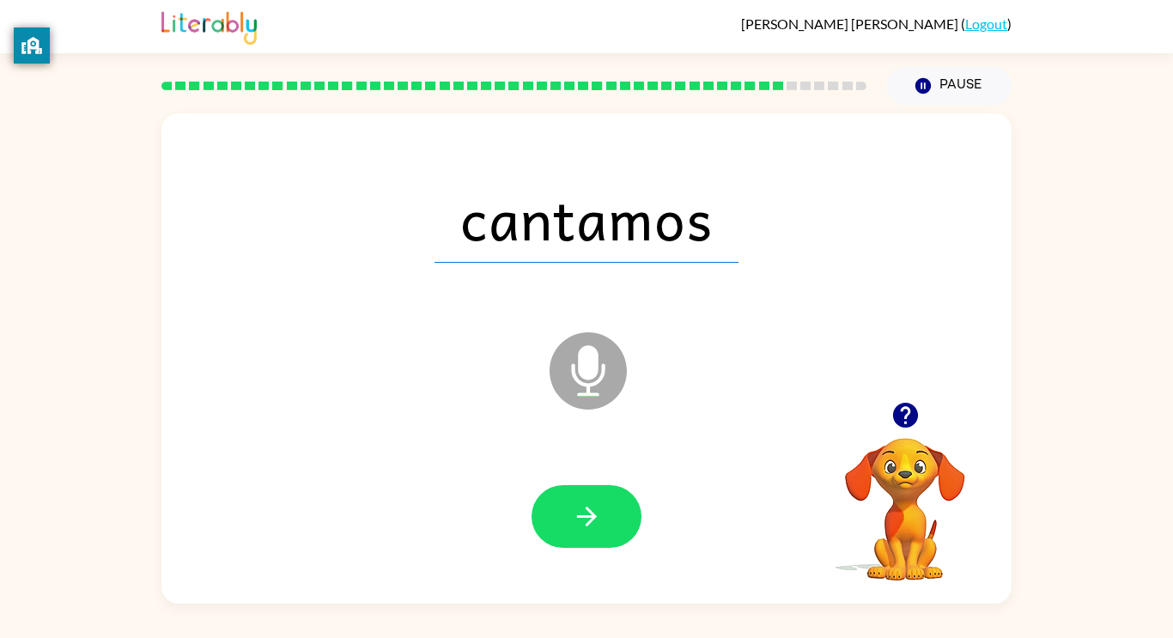
click at [596, 500] on button "button" at bounding box center [586, 516] width 110 height 63
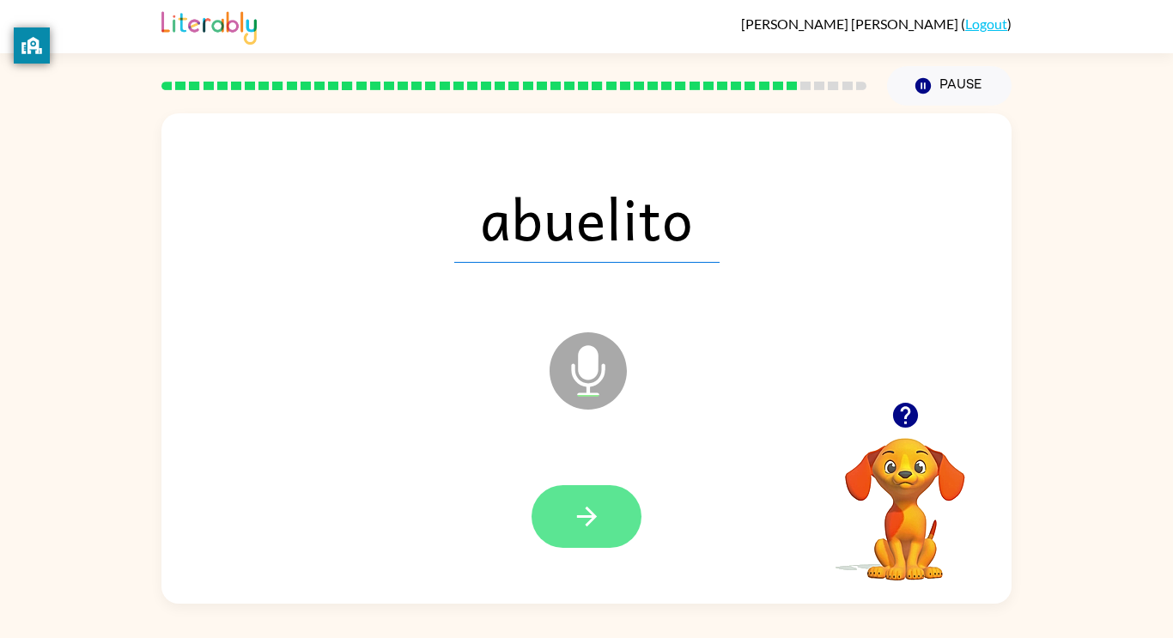
click at [569, 506] on button "button" at bounding box center [586, 516] width 110 height 63
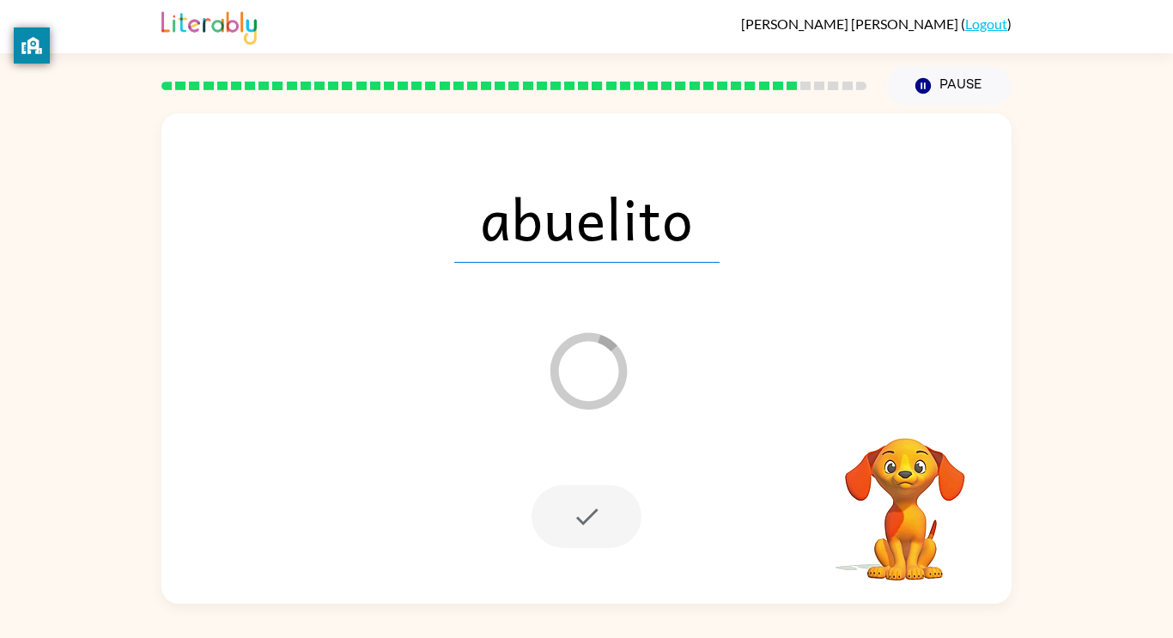
click at [929, 426] on video "Your browser must support playing .mp4 files to use Literably. Please try using…" at bounding box center [905, 497] width 172 height 172
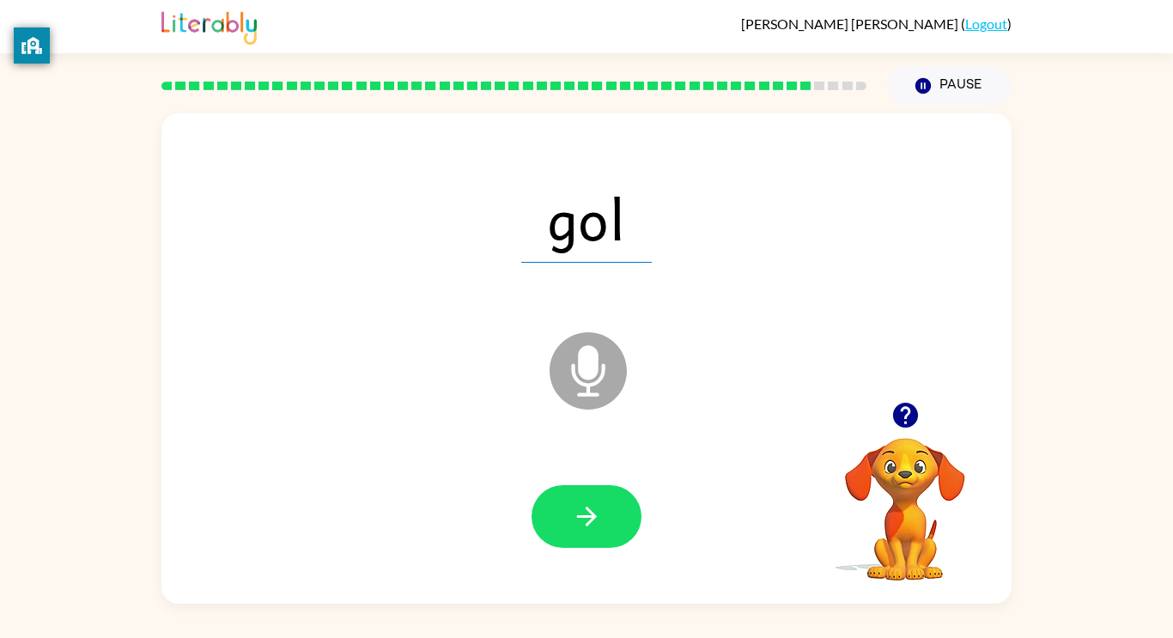
click at [919, 434] on div at bounding box center [905, 415] width 172 height 44
click at [916, 420] on icon "button" at bounding box center [904, 415] width 25 height 25
click at [548, 511] on button "button" at bounding box center [586, 516] width 110 height 63
click at [599, 520] on div at bounding box center [586, 516] width 110 height 63
click at [919, 435] on div at bounding box center [905, 415] width 172 height 44
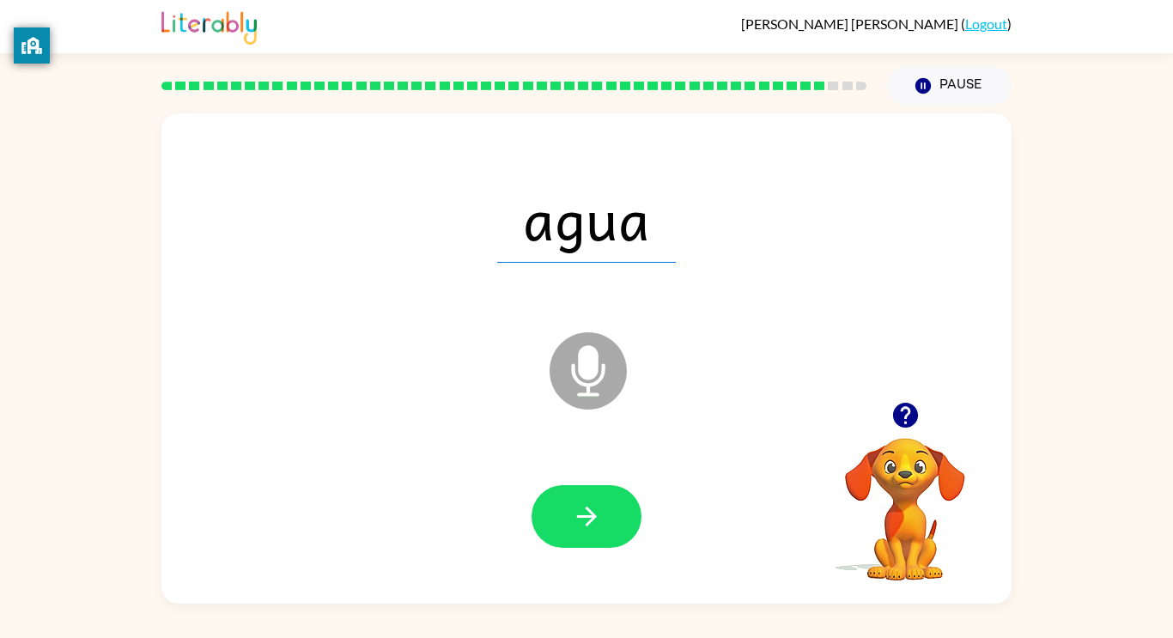
click at [909, 421] on icon "button" at bounding box center [904, 415] width 25 height 25
click at [586, 503] on icon "button" at bounding box center [587, 516] width 30 height 30
click at [912, 425] on icon "button" at bounding box center [904, 415] width 25 height 25
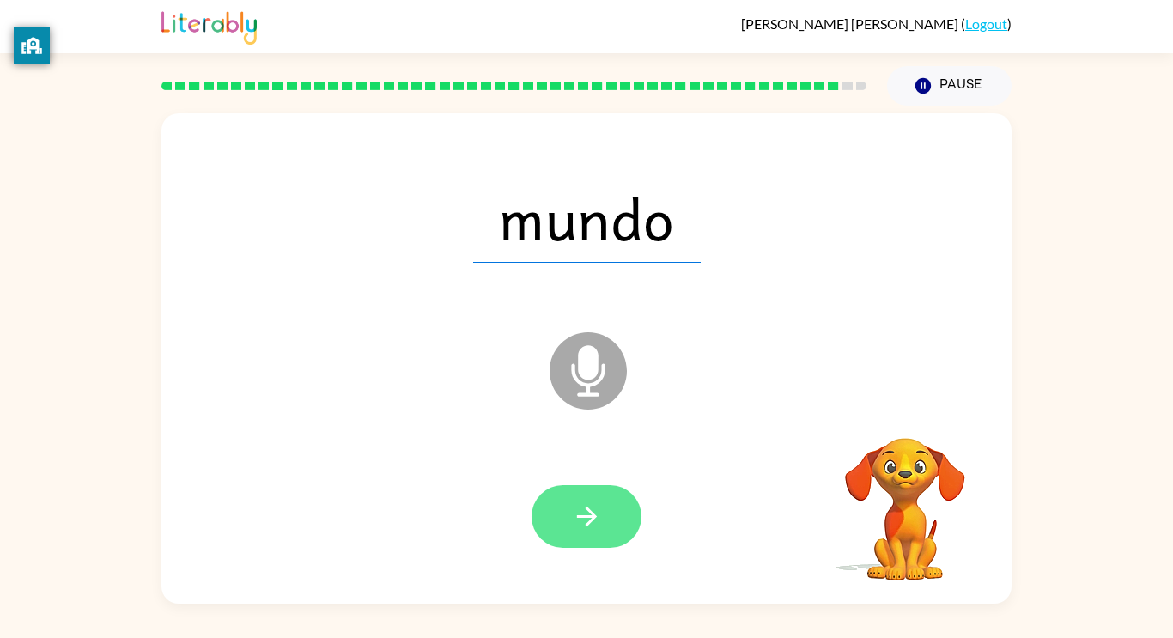
click at [573, 519] on icon "button" at bounding box center [587, 516] width 30 height 30
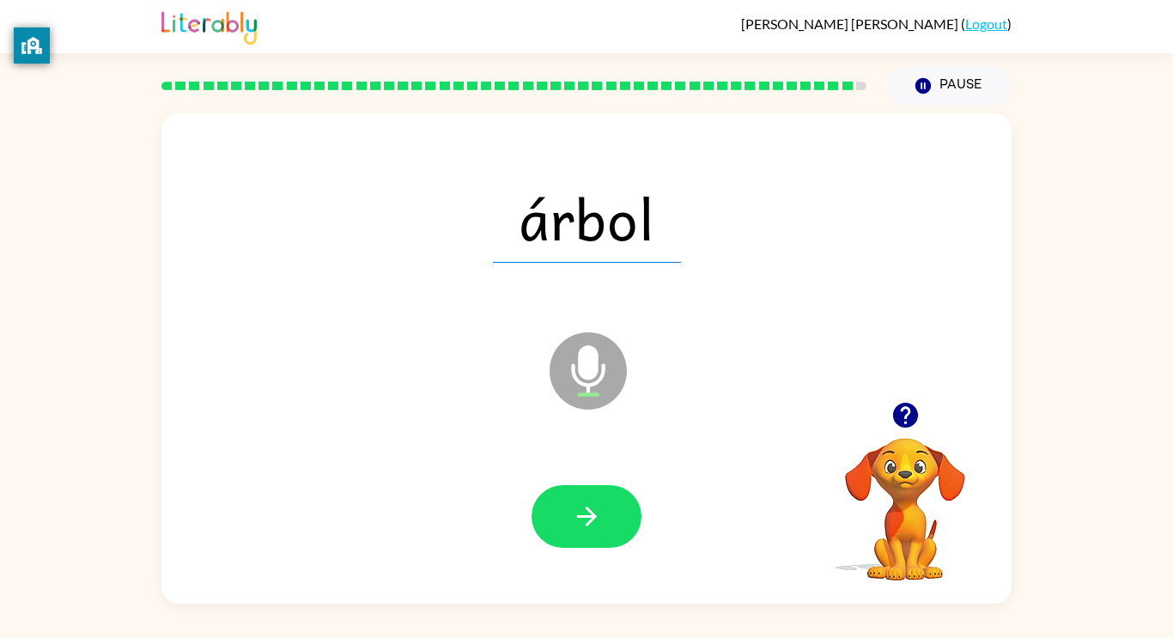
click at [914, 402] on icon "button" at bounding box center [905, 415] width 30 height 30
click at [572, 563] on div at bounding box center [587, 516] width 816 height 141
click at [603, 525] on button "button" at bounding box center [586, 516] width 110 height 63
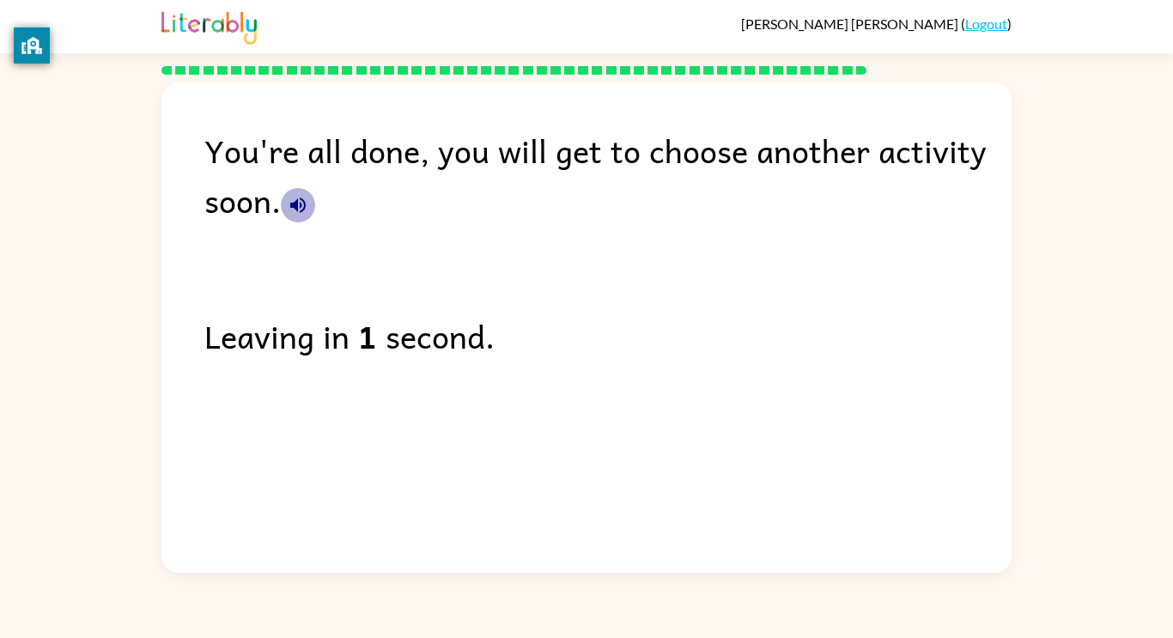
click at [288, 220] on button "button" at bounding box center [298, 205] width 34 height 34
click at [304, 210] on icon "button" at bounding box center [298, 205] width 21 height 21
